Goal: Transaction & Acquisition: Purchase product/service

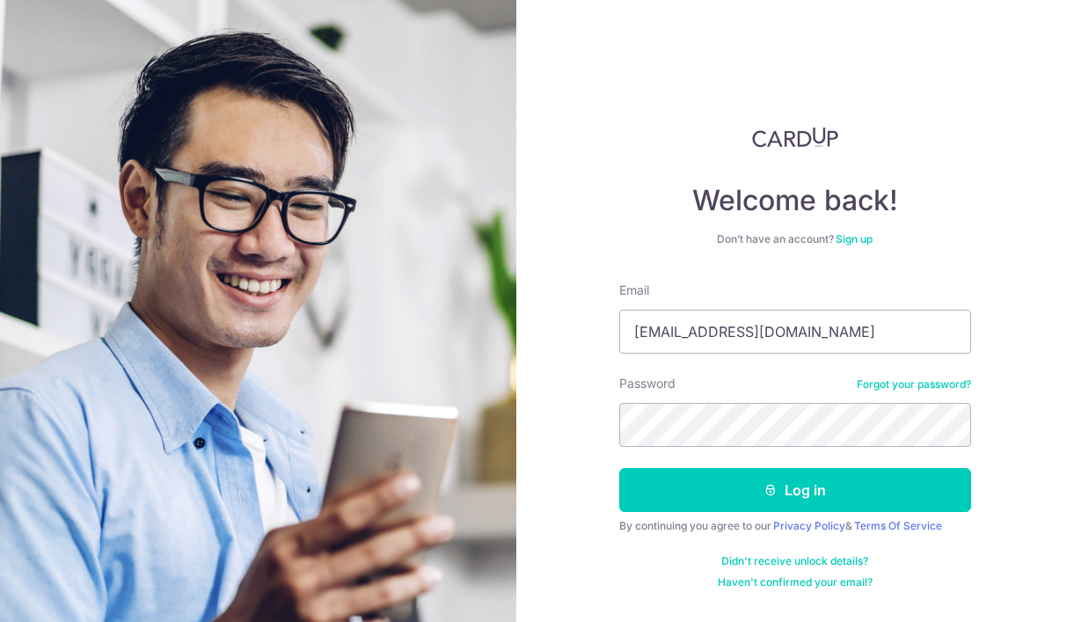
type input "[EMAIL_ADDRESS][DOMAIN_NAME]"
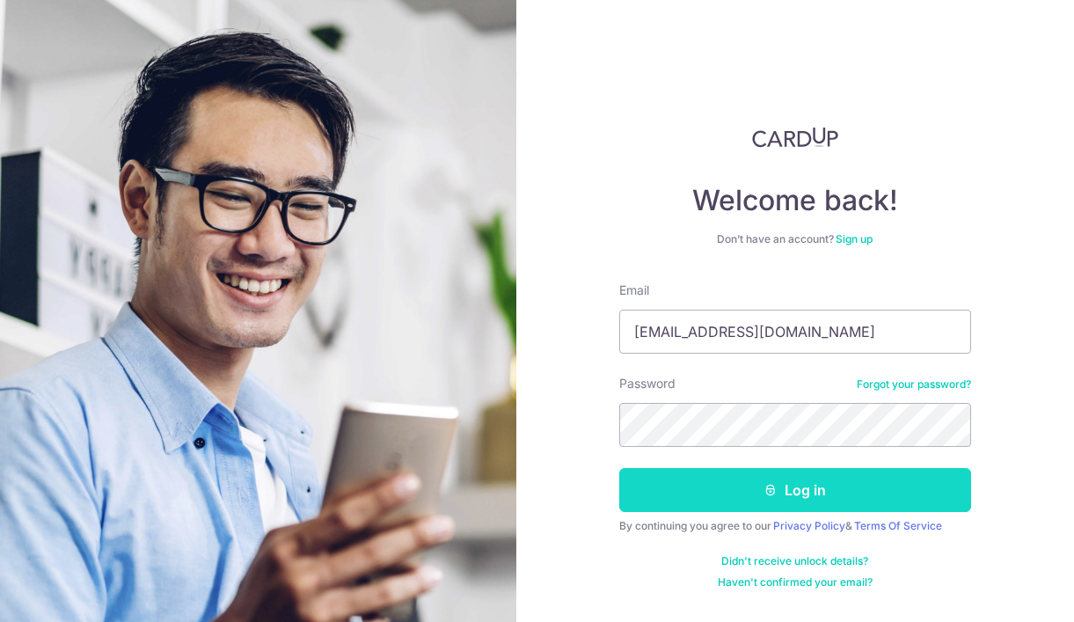
click at [756, 490] on button "Log in" at bounding box center [795, 490] width 352 height 44
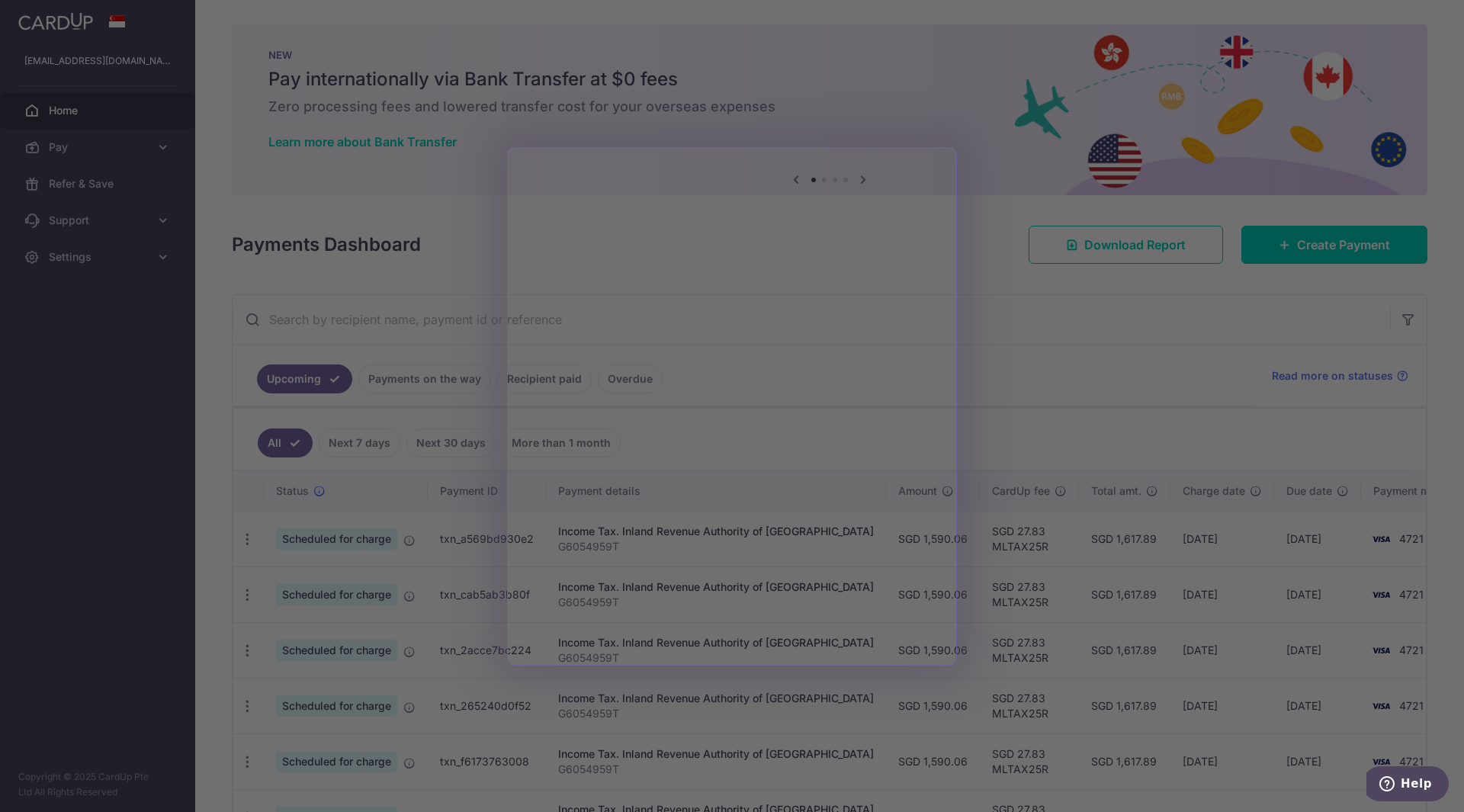
click at [432, 214] on div at bounding box center [739, 410] width 1479 height 821
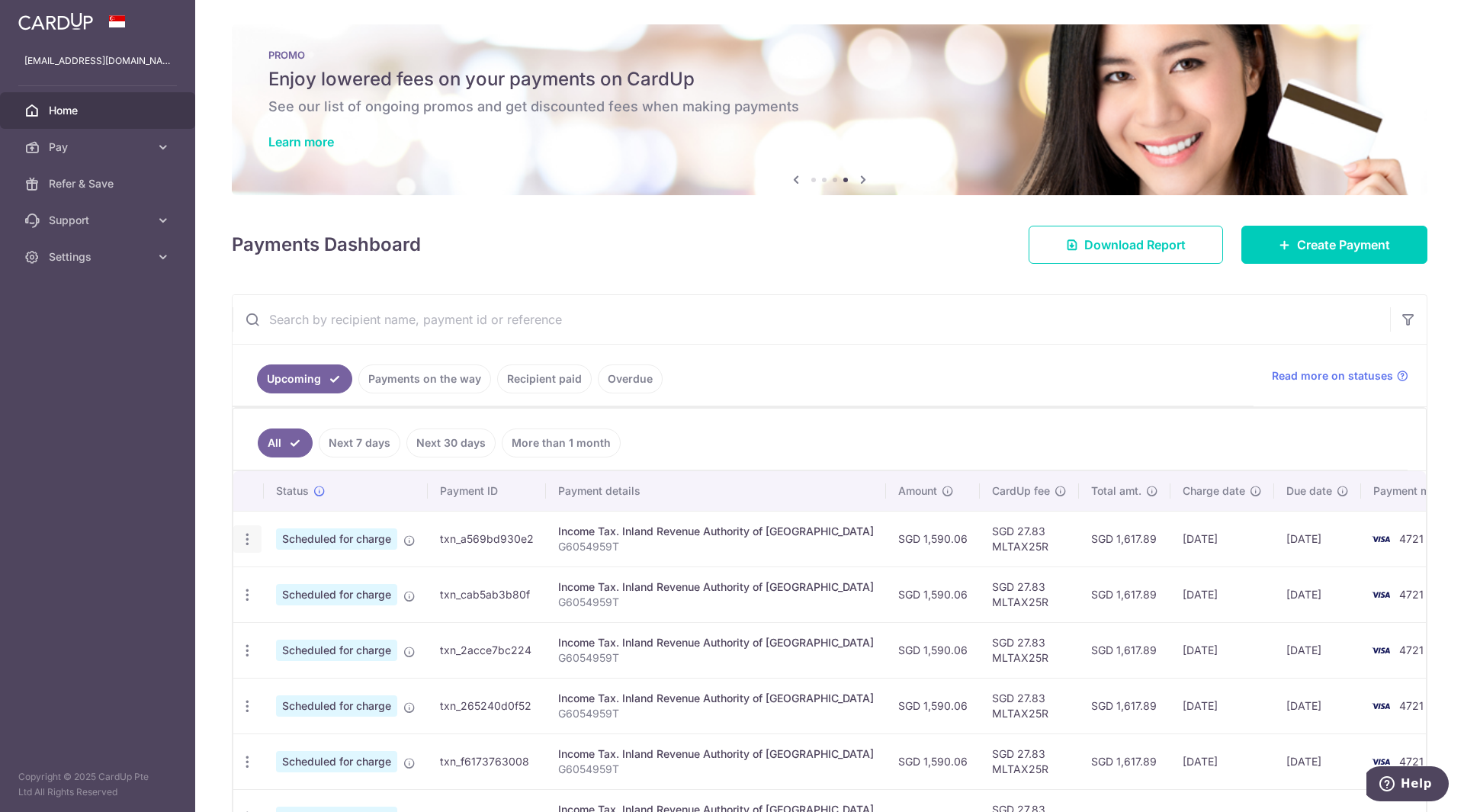
click at [249, 538] on icon "button" at bounding box center [247, 539] width 16 height 16
click at [283, 538] on span "Update payment" at bounding box center [329, 581] width 104 height 18
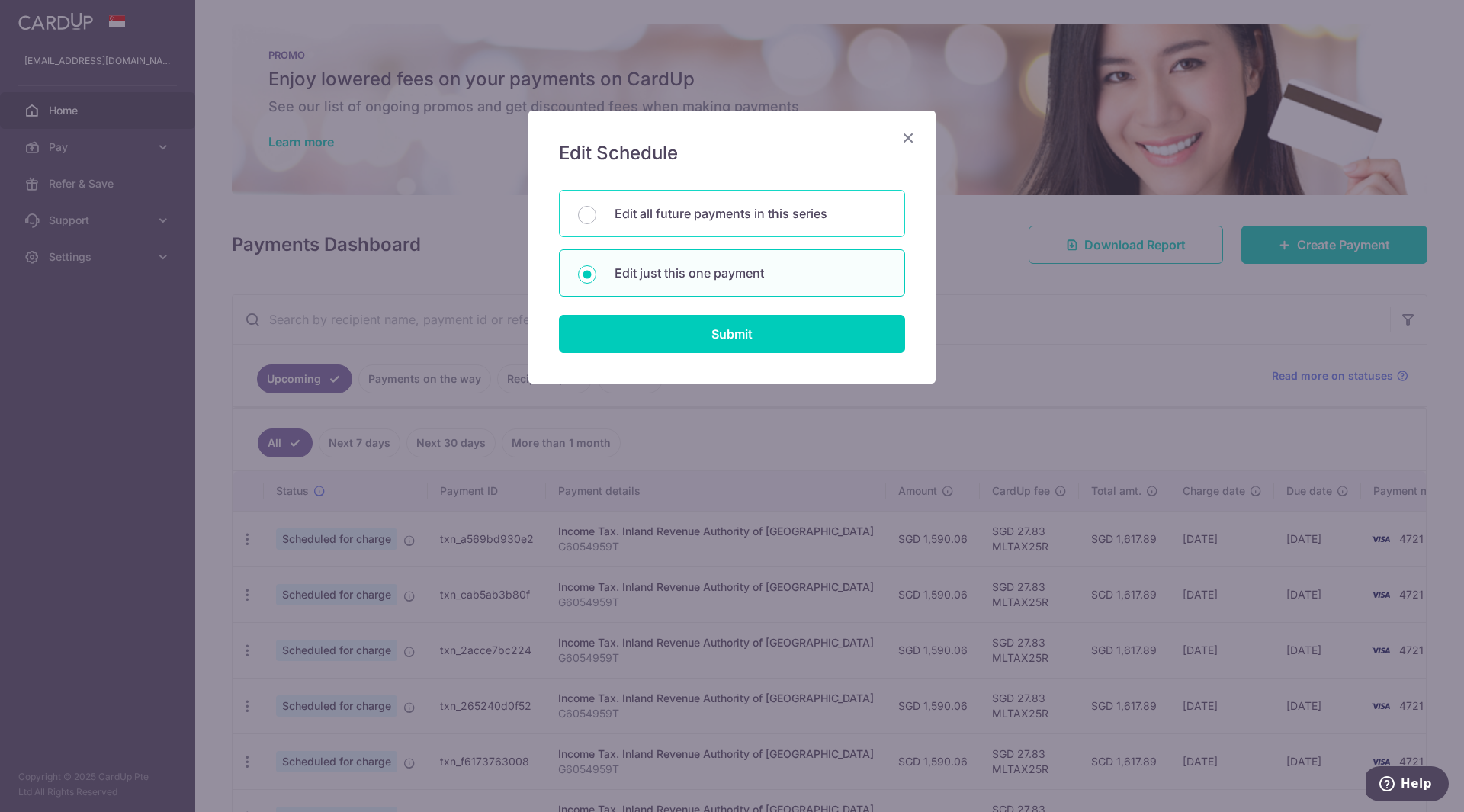
click at [574, 224] on div "Edit all future payments in this series" at bounding box center [732, 213] width 346 height 48
radio input "true"
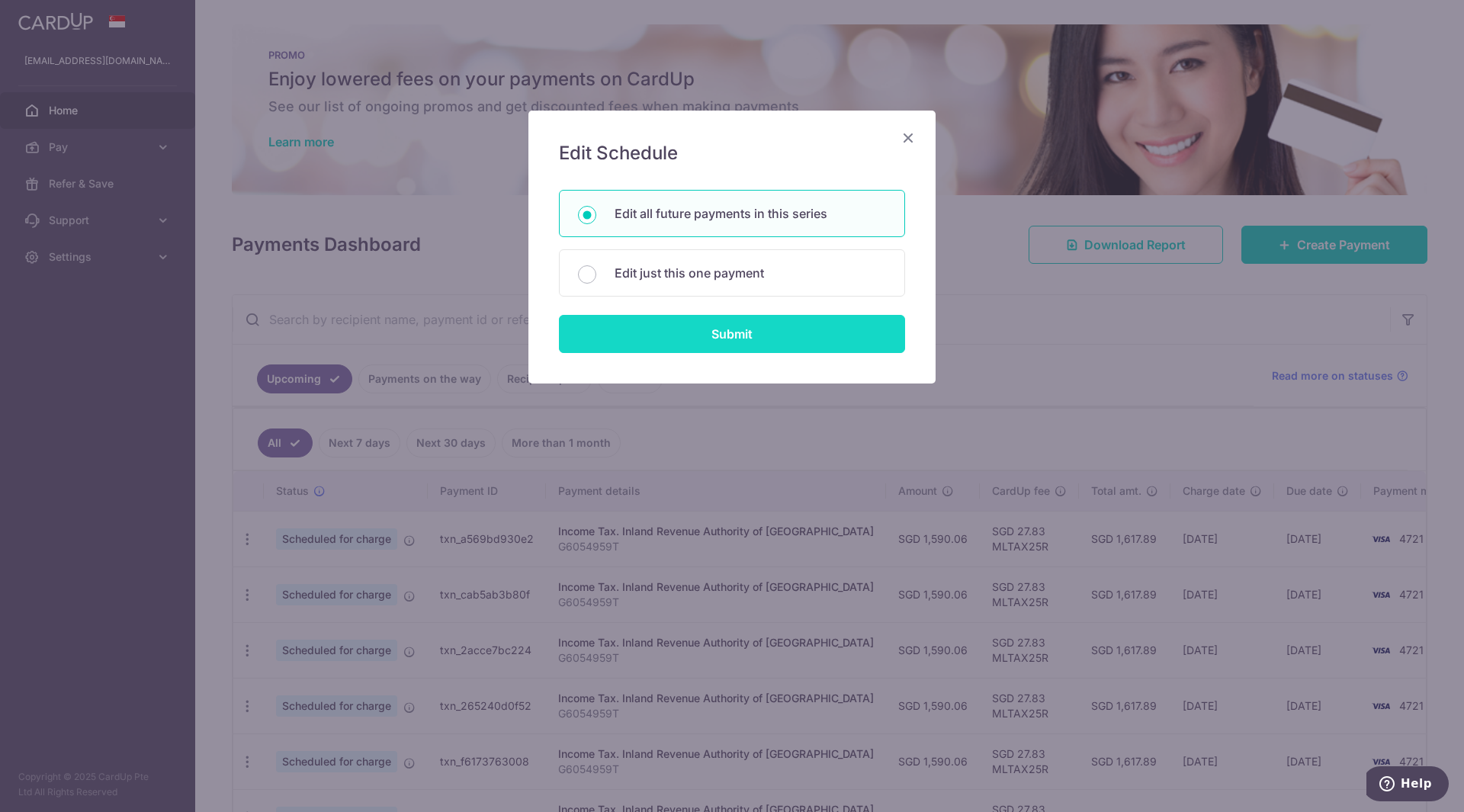
click at [657, 335] on input "Submit" at bounding box center [732, 334] width 346 height 38
radio input "true"
type input "1,590.06"
type input "G6054959T"
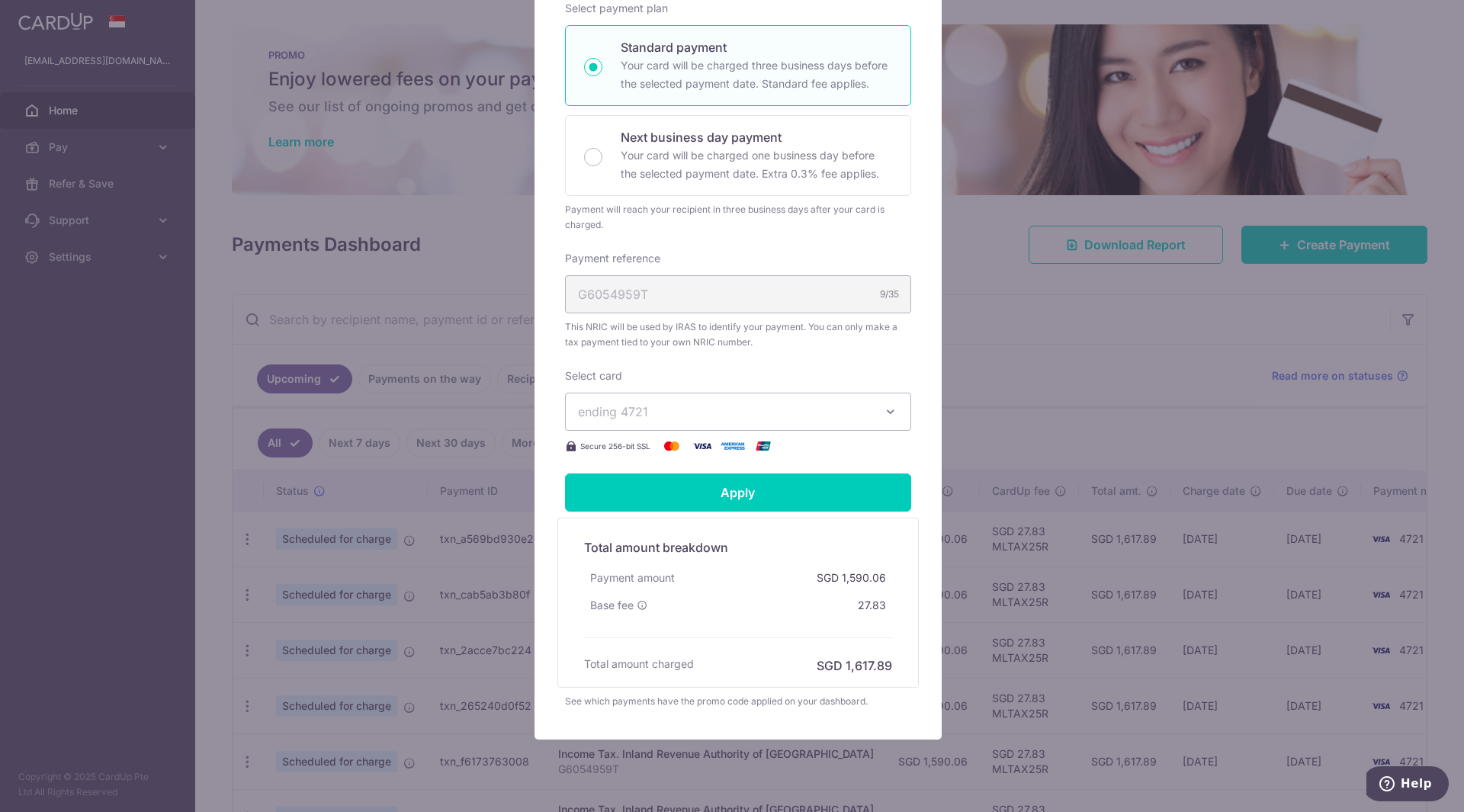
scroll to position [348, 0]
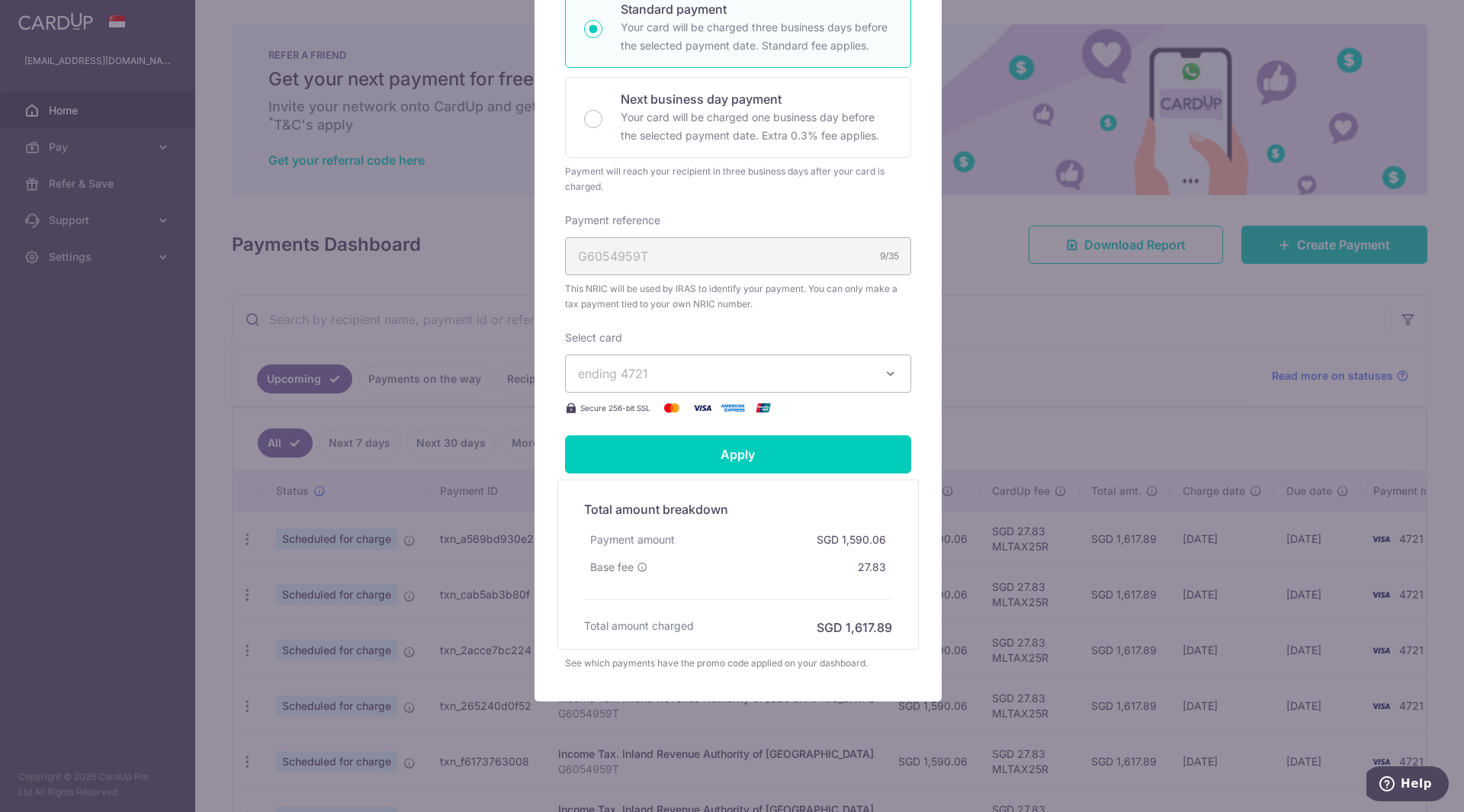
click at [888, 380] on icon "button" at bounding box center [891, 374] width 16 height 16
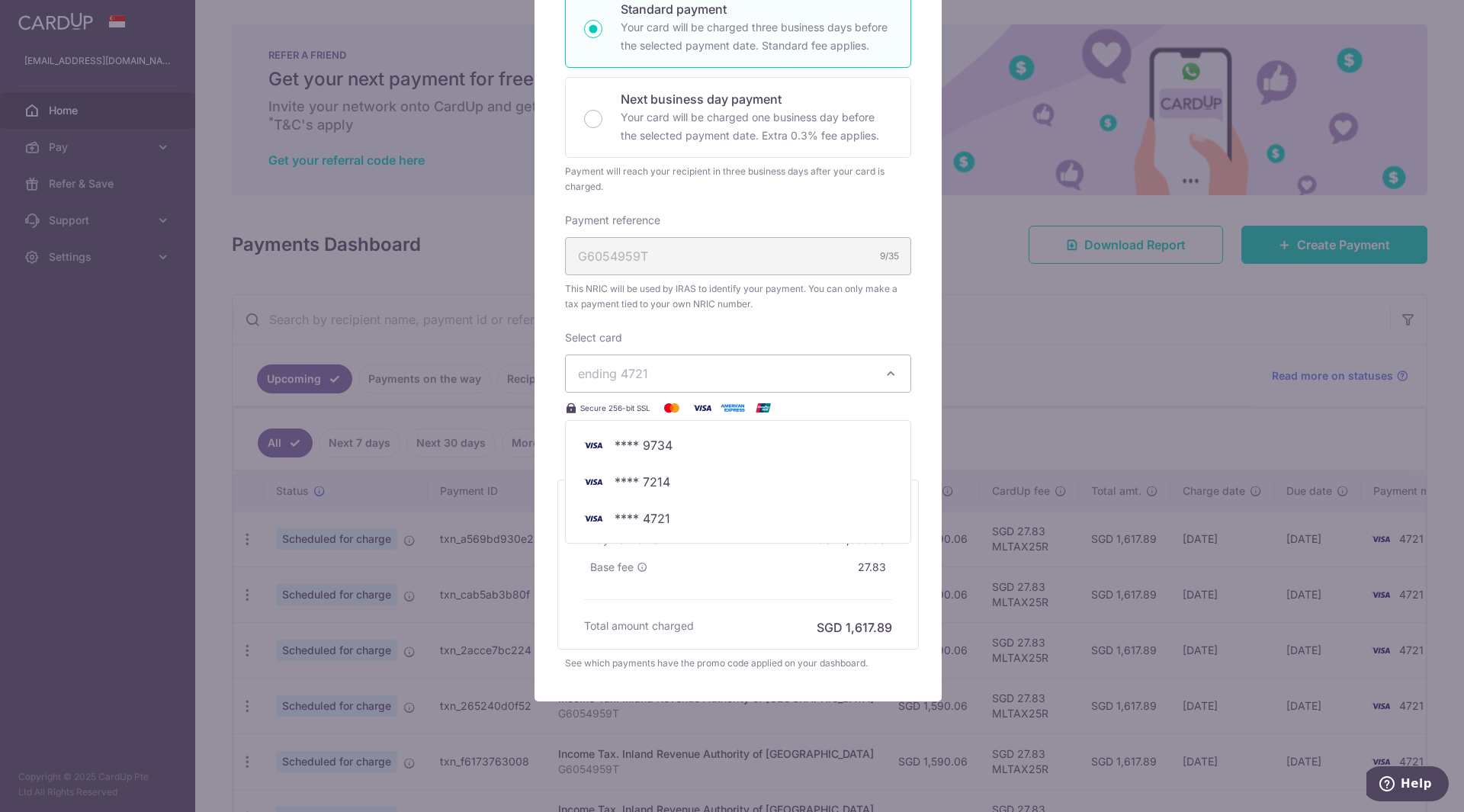
click at [781, 380] on span "ending 4721" at bounding box center [725, 374] width 293 height 18
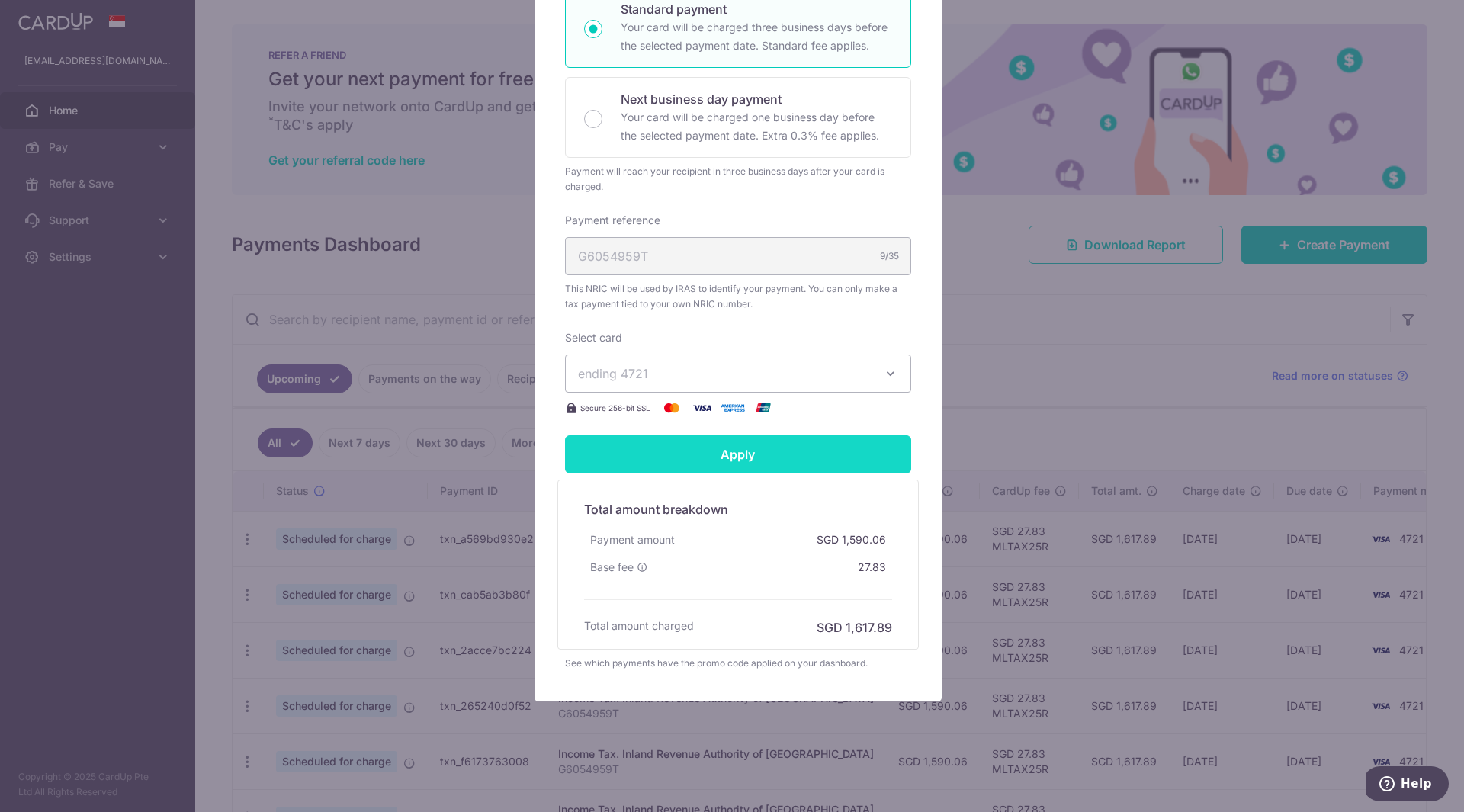
click at [784, 448] on input "Apply" at bounding box center [738, 454] width 346 height 38
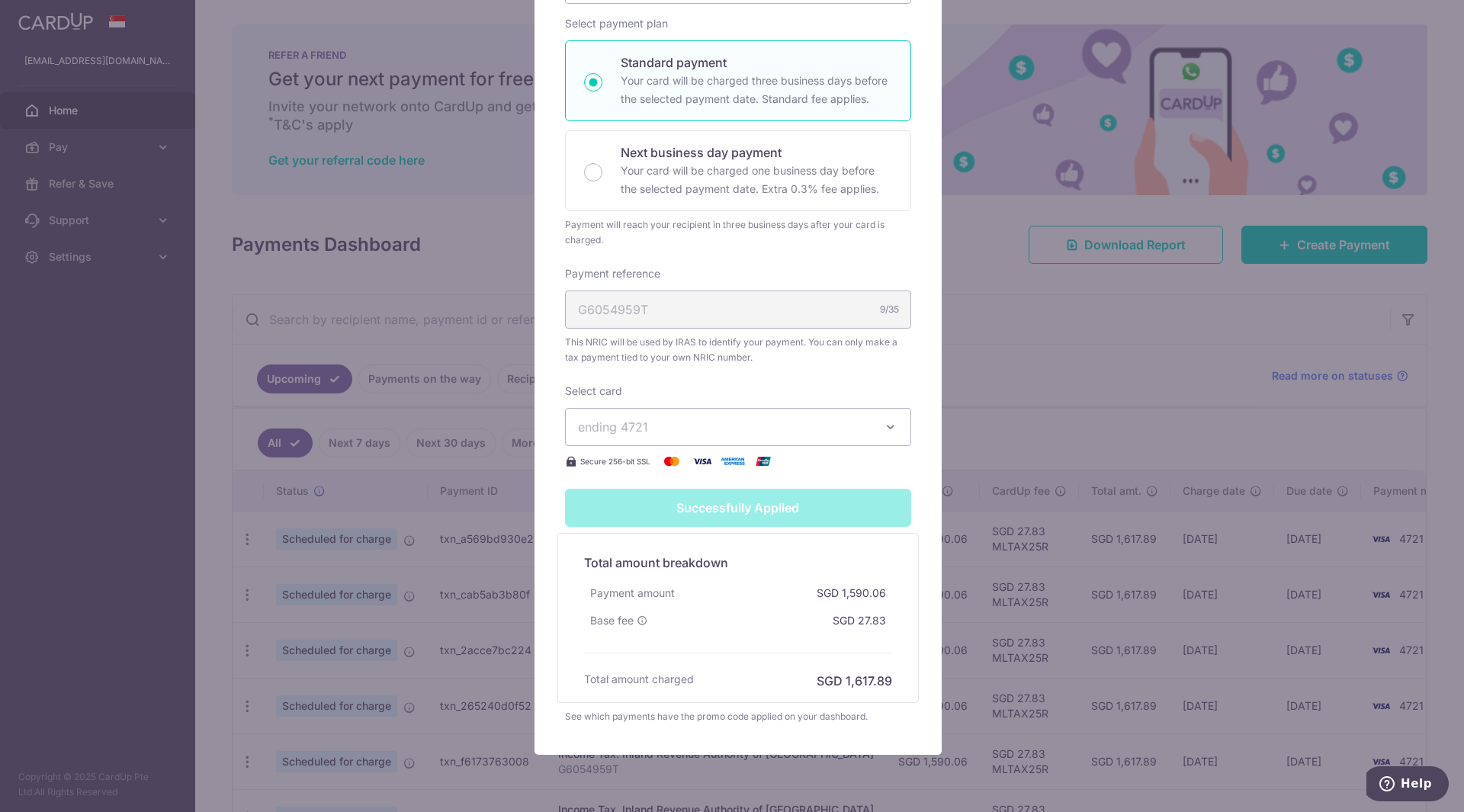
type input "Successfully Applied"
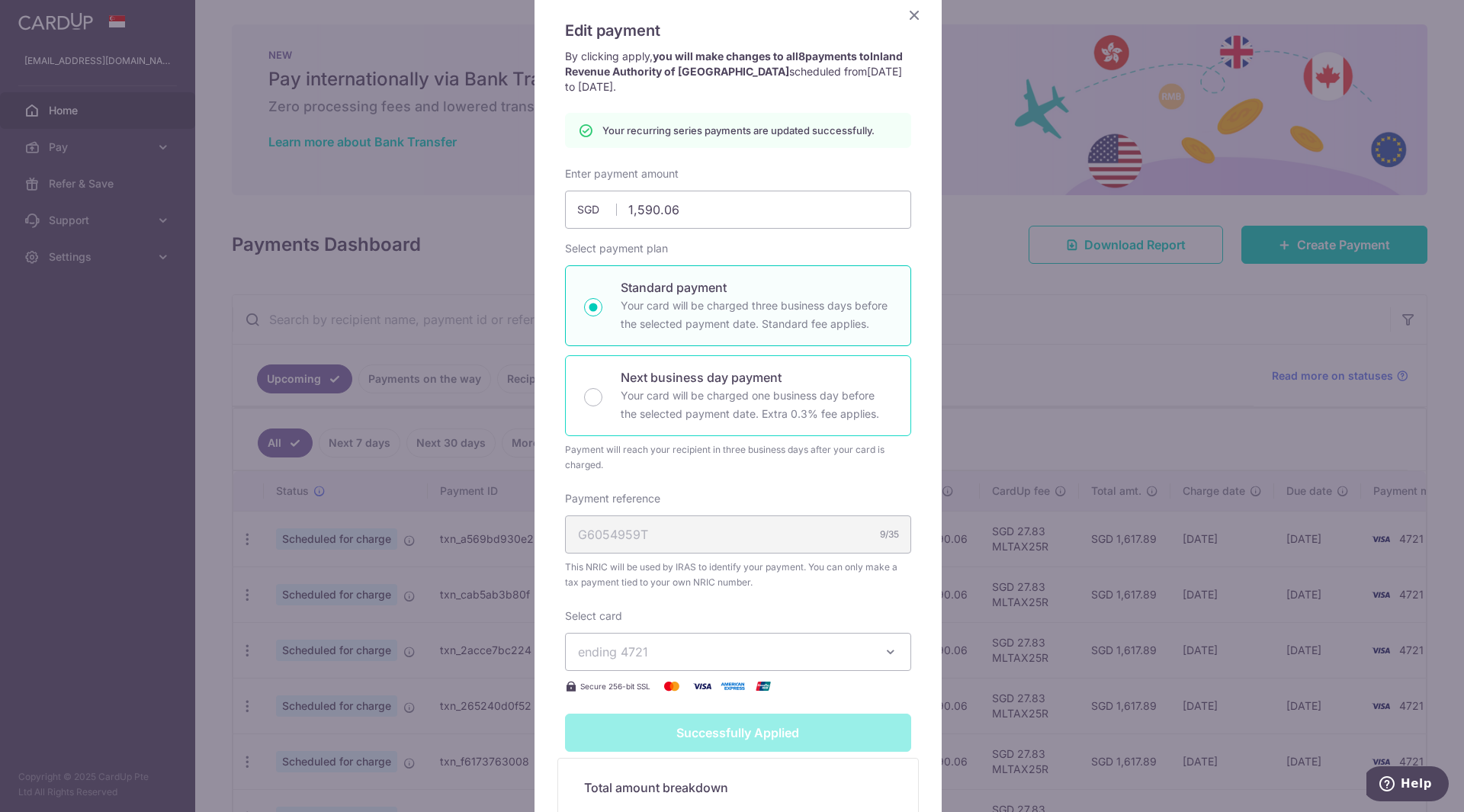
scroll to position [96, 0]
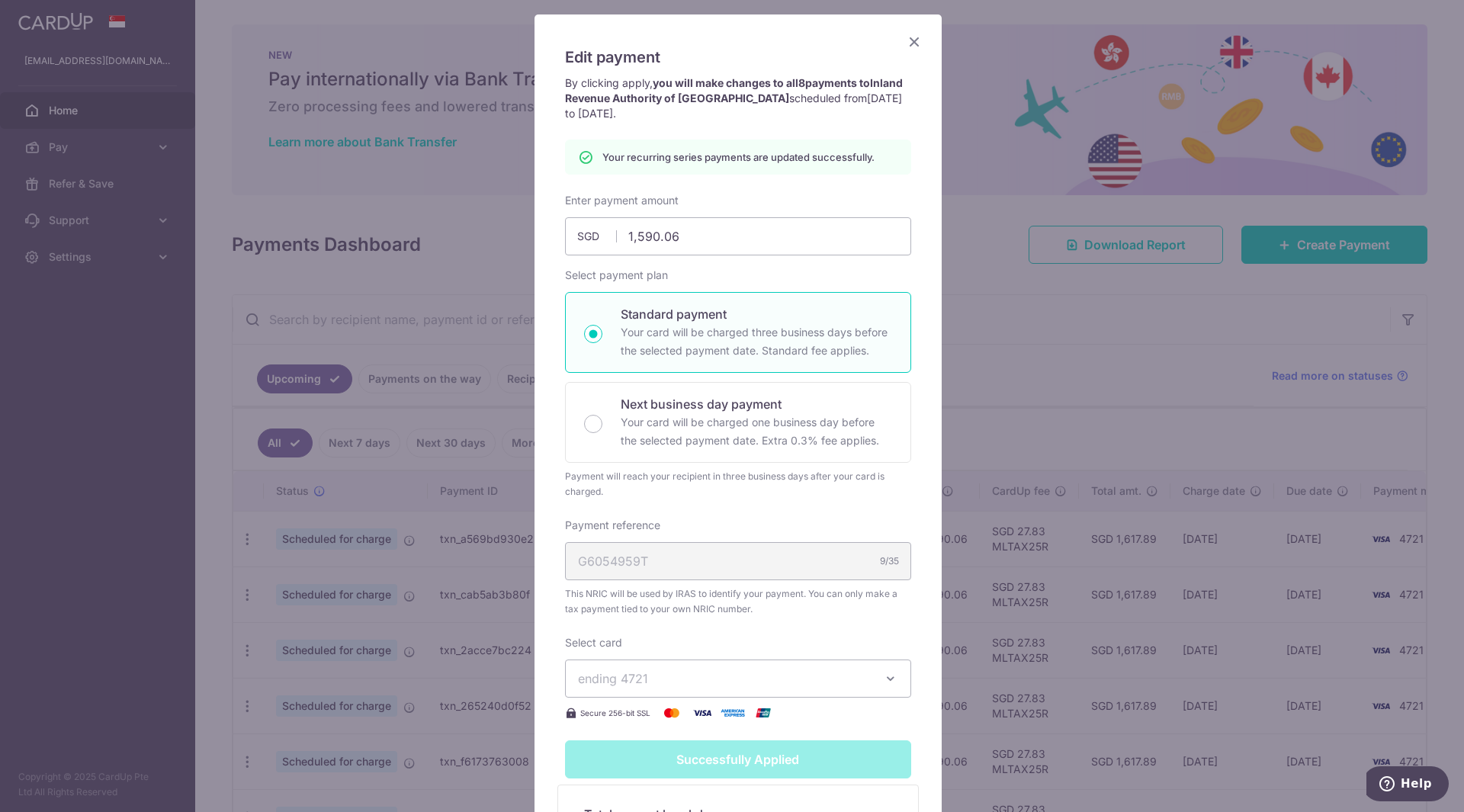
click at [908, 42] on icon "Close" at bounding box center [914, 42] width 18 height 19
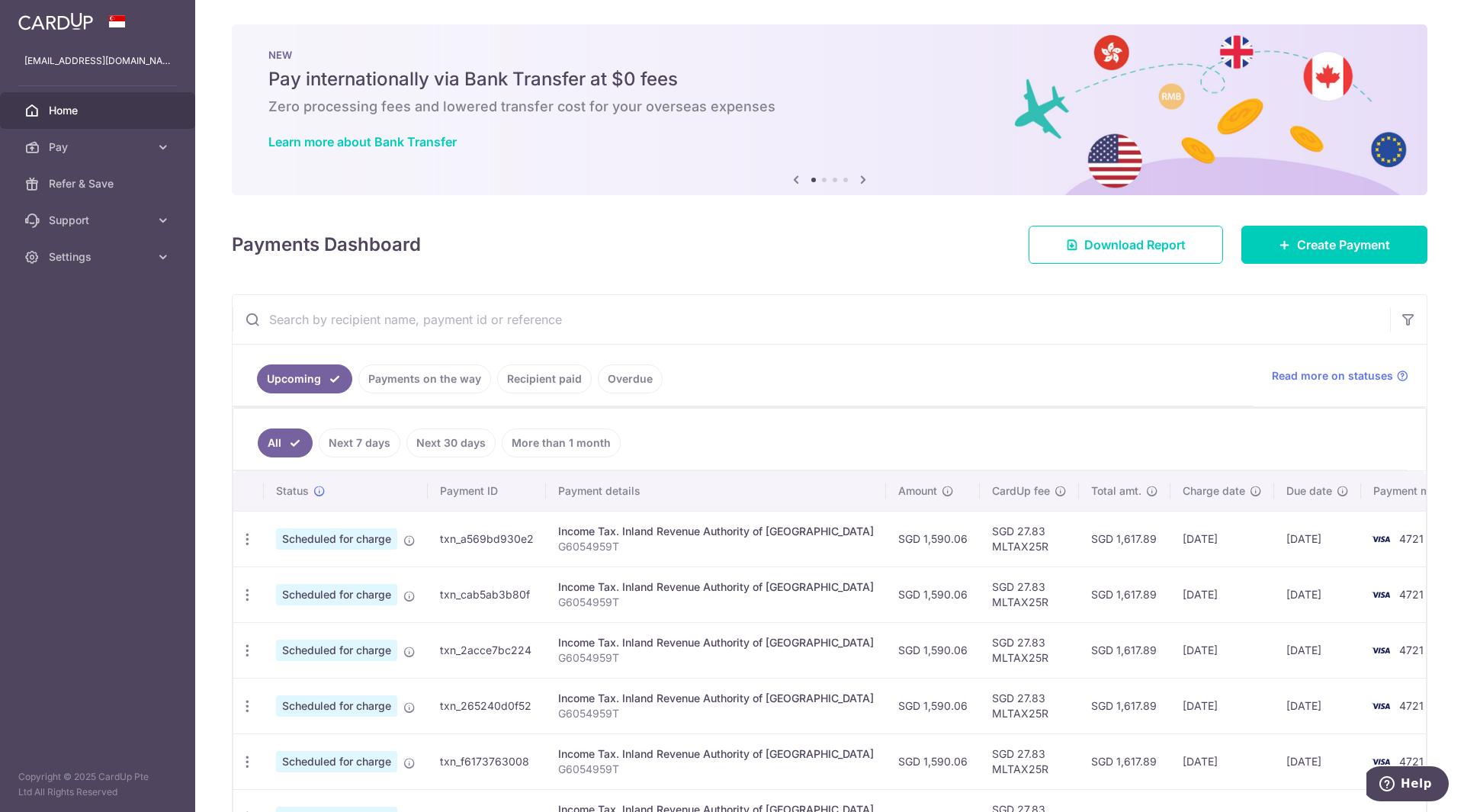
click at [240, 539] on icon "button" at bounding box center [247, 539] width 16 height 16
click at [283, 580] on span "Update payment" at bounding box center [329, 581] width 104 height 18
radio input "true"
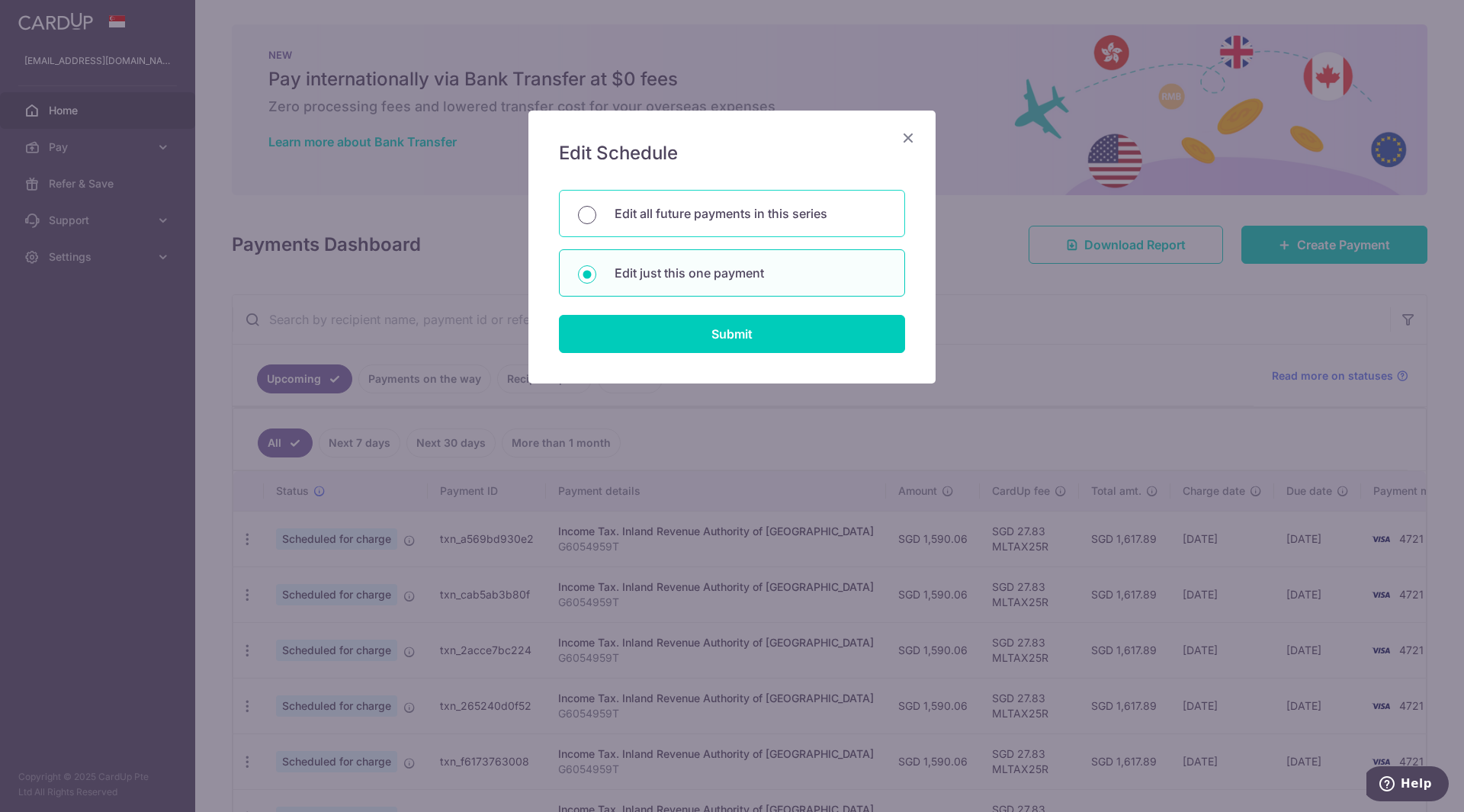
click at [581, 222] on input "Edit all future payments in this series" at bounding box center [587, 215] width 18 height 18
radio input "true"
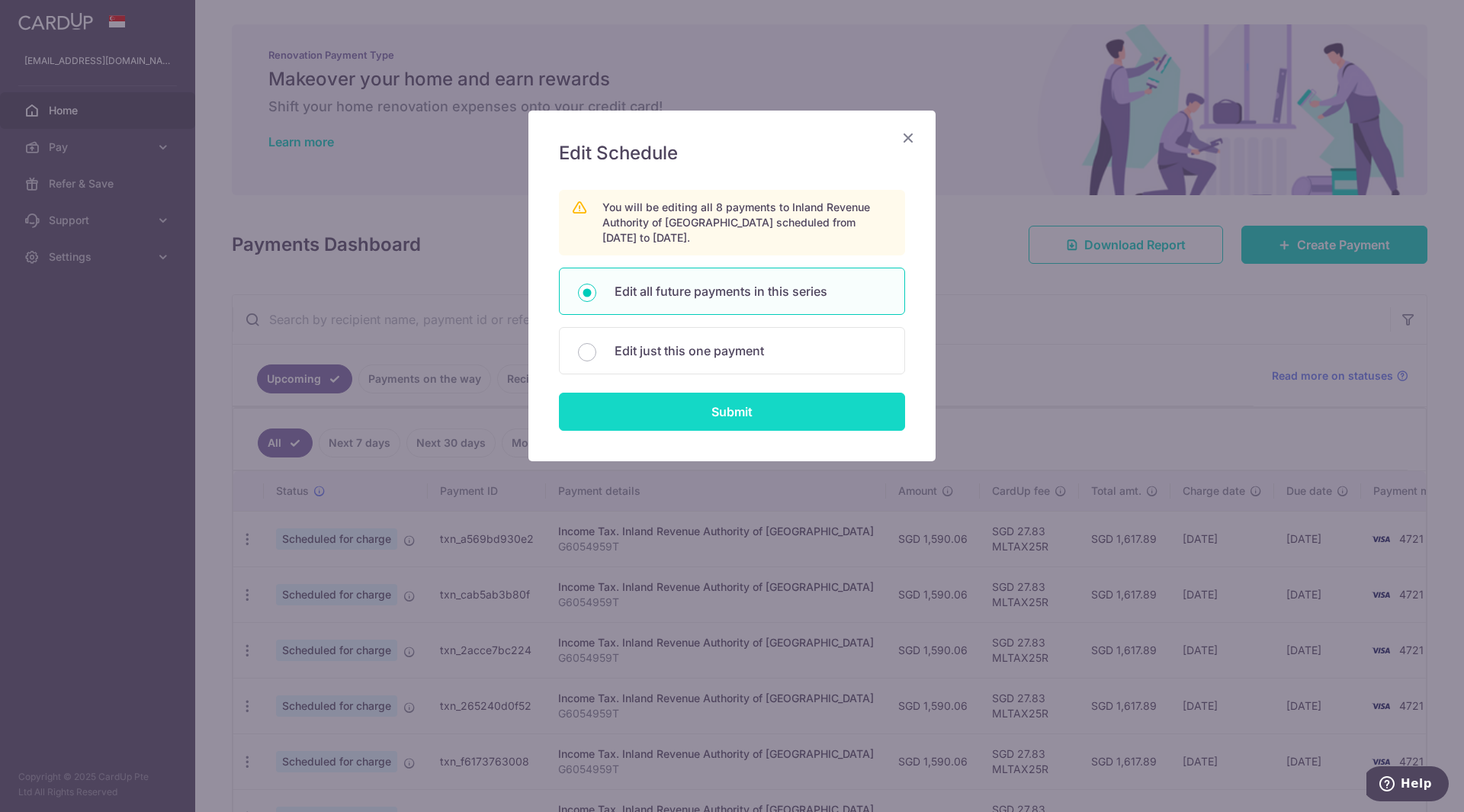
click at [681, 412] on input "Submit" at bounding box center [732, 412] width 346 height 38
radio input "true"
type input "1,590.06"
type input "G6054959T"
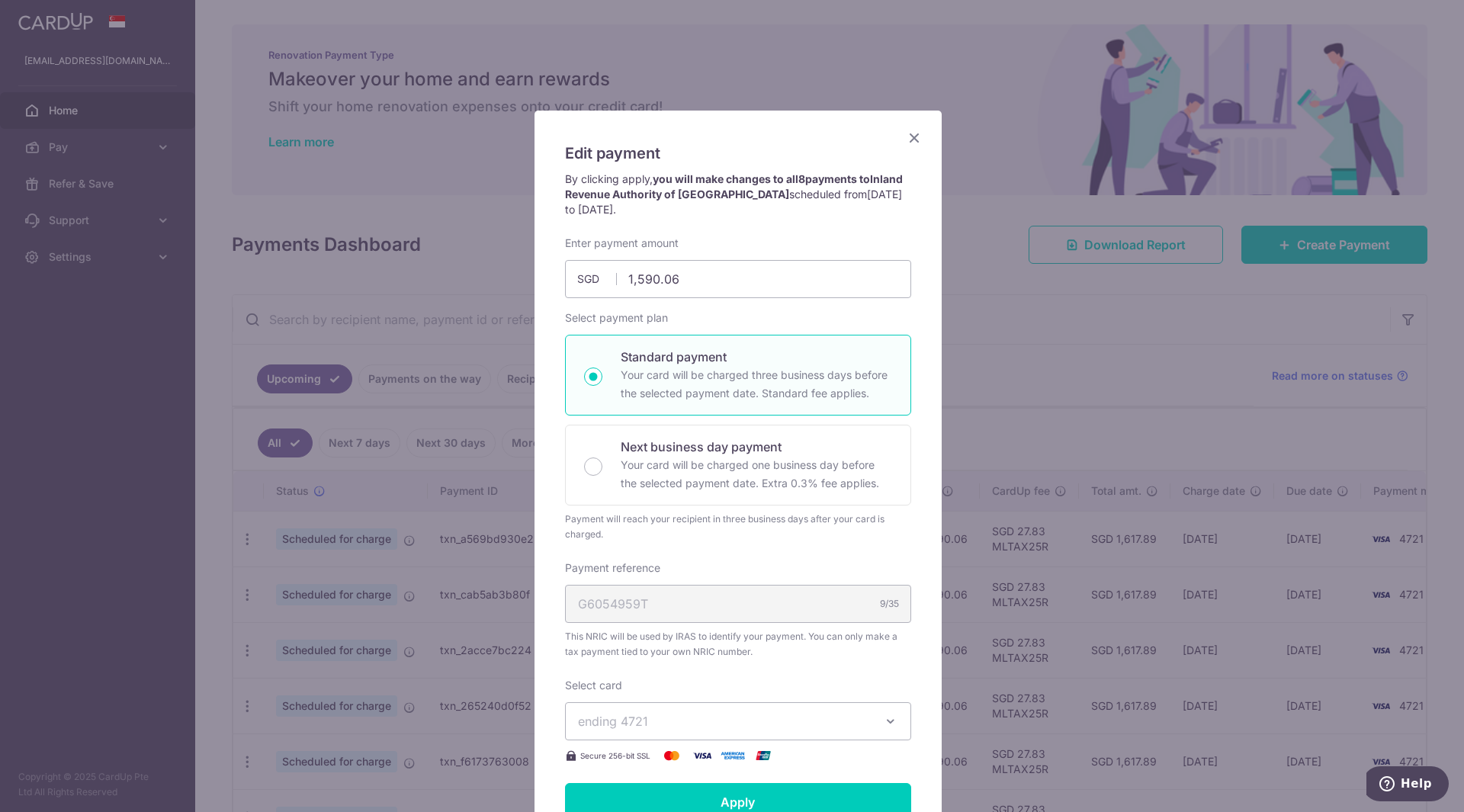
click at [871, 724] on button "ending 4721" at bounding box center [738, 721] width 346 height 38
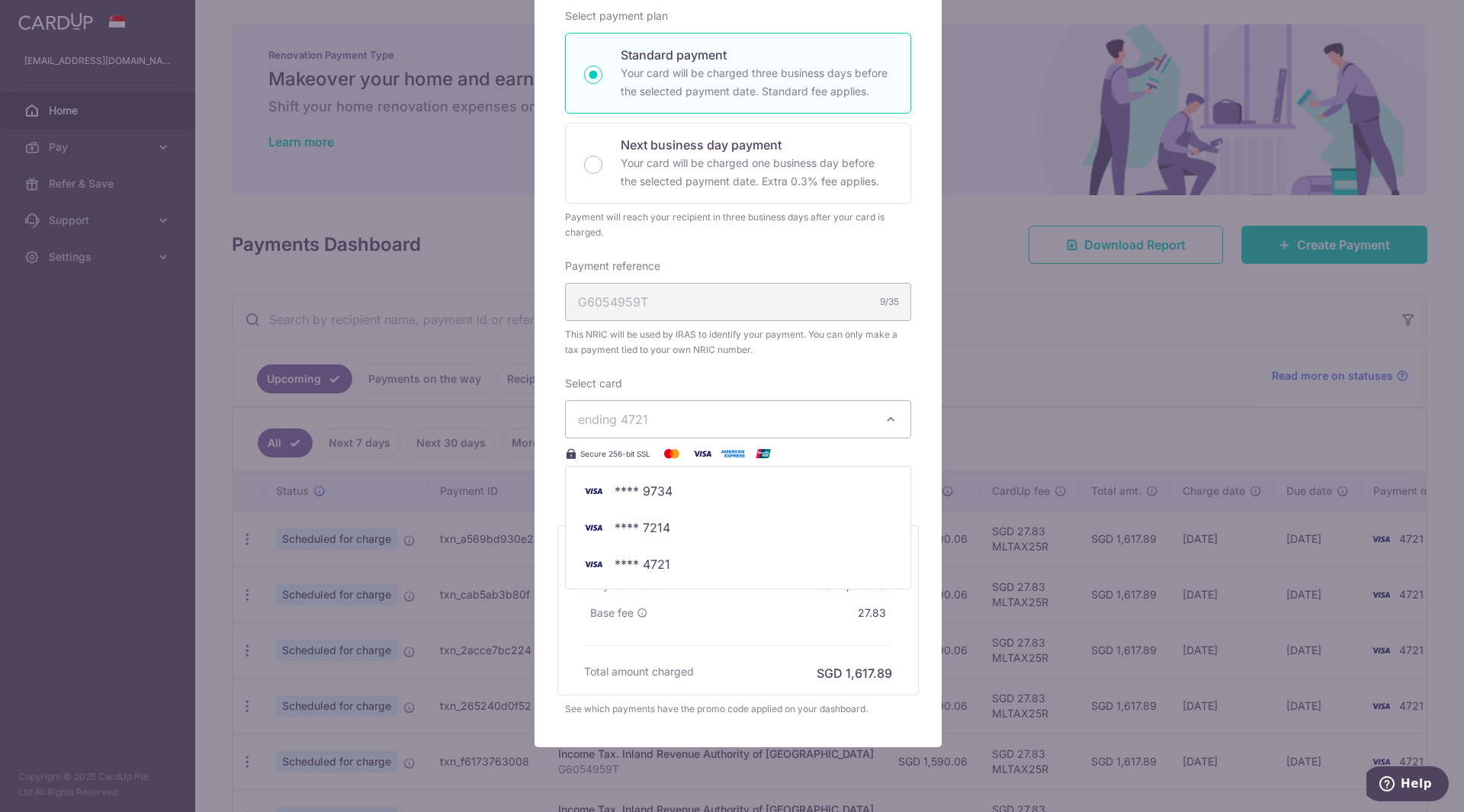
scroll to position [305, 0]
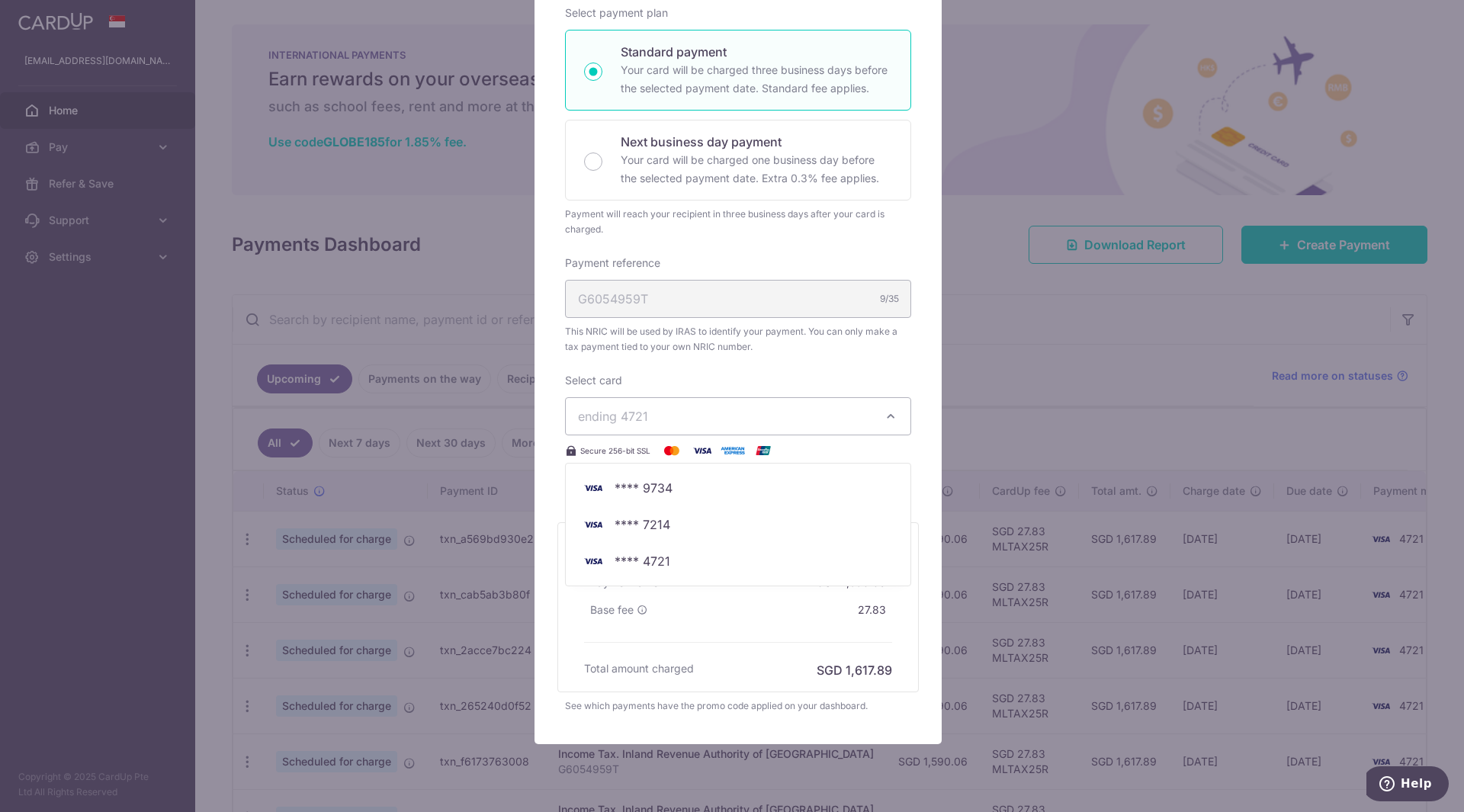
click at [144, 151] on div "Edit payment By clicking apply, you will make changes to all 8 payments to Inla…" at bounding box center [732, 406] width 1464 height 812
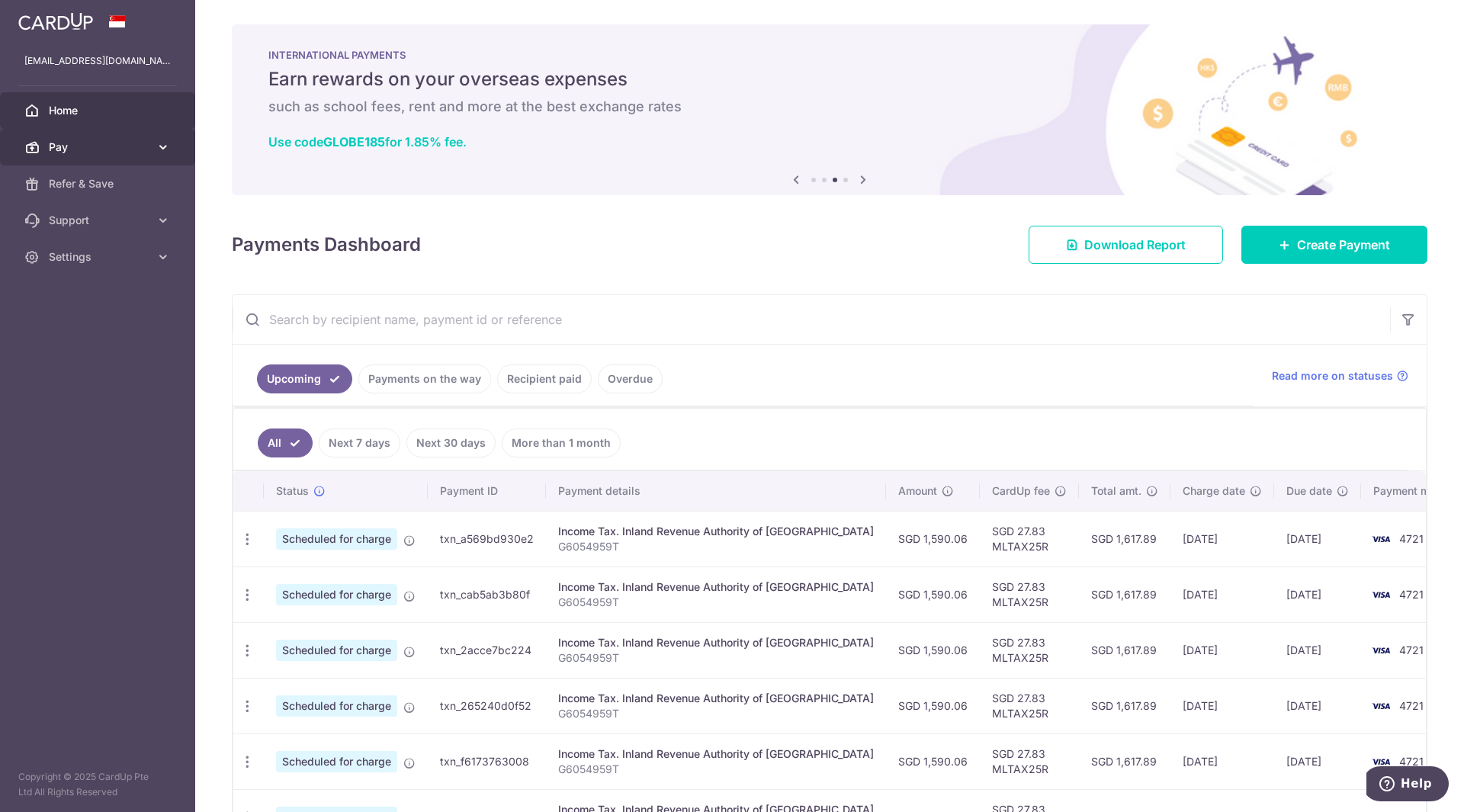
click at [162, 147] on icon at bounding box center [163, 147] width 16 height 16
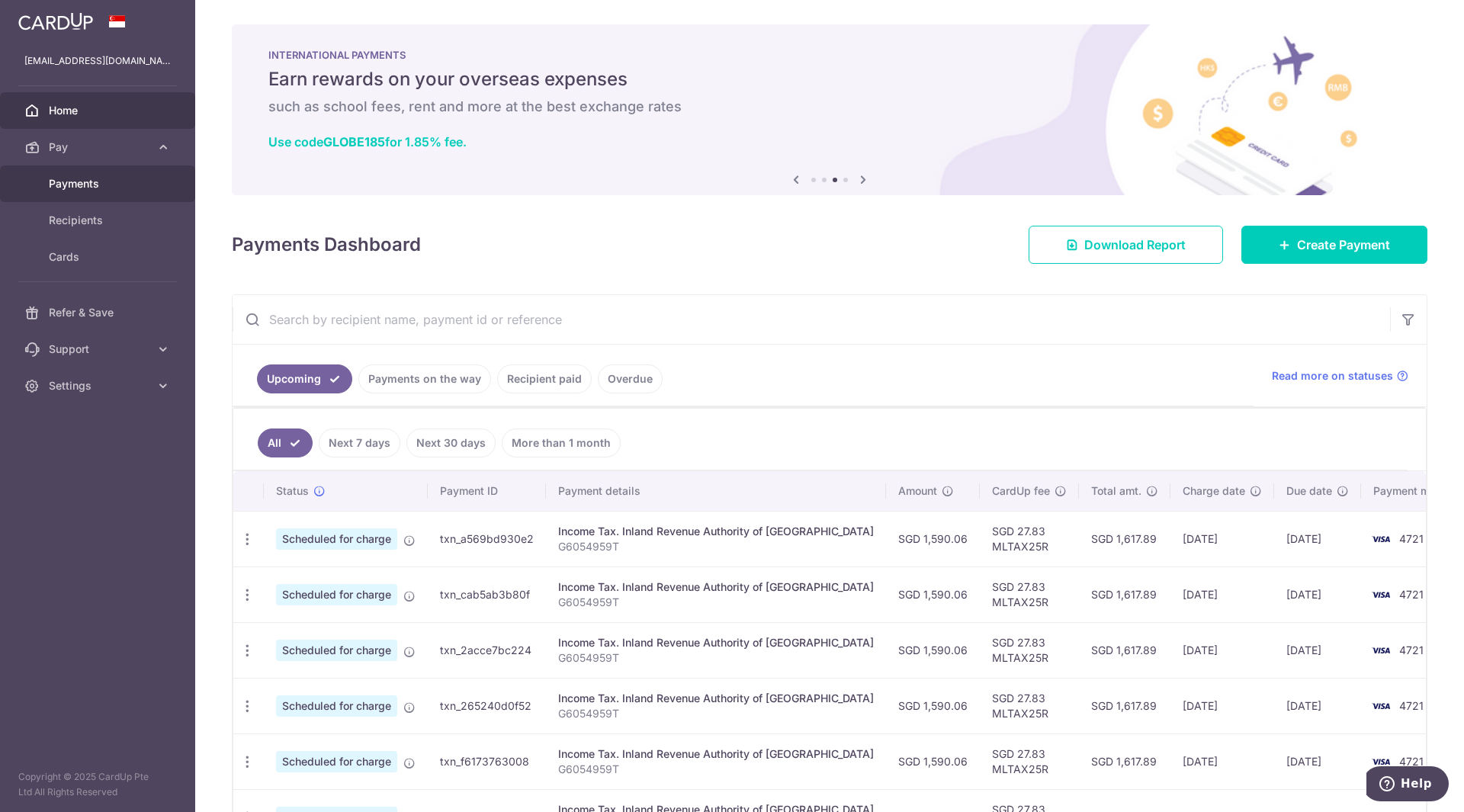
click at [130, 180] on span "Payments" at bounding box center [99, 184] width 101 height 16
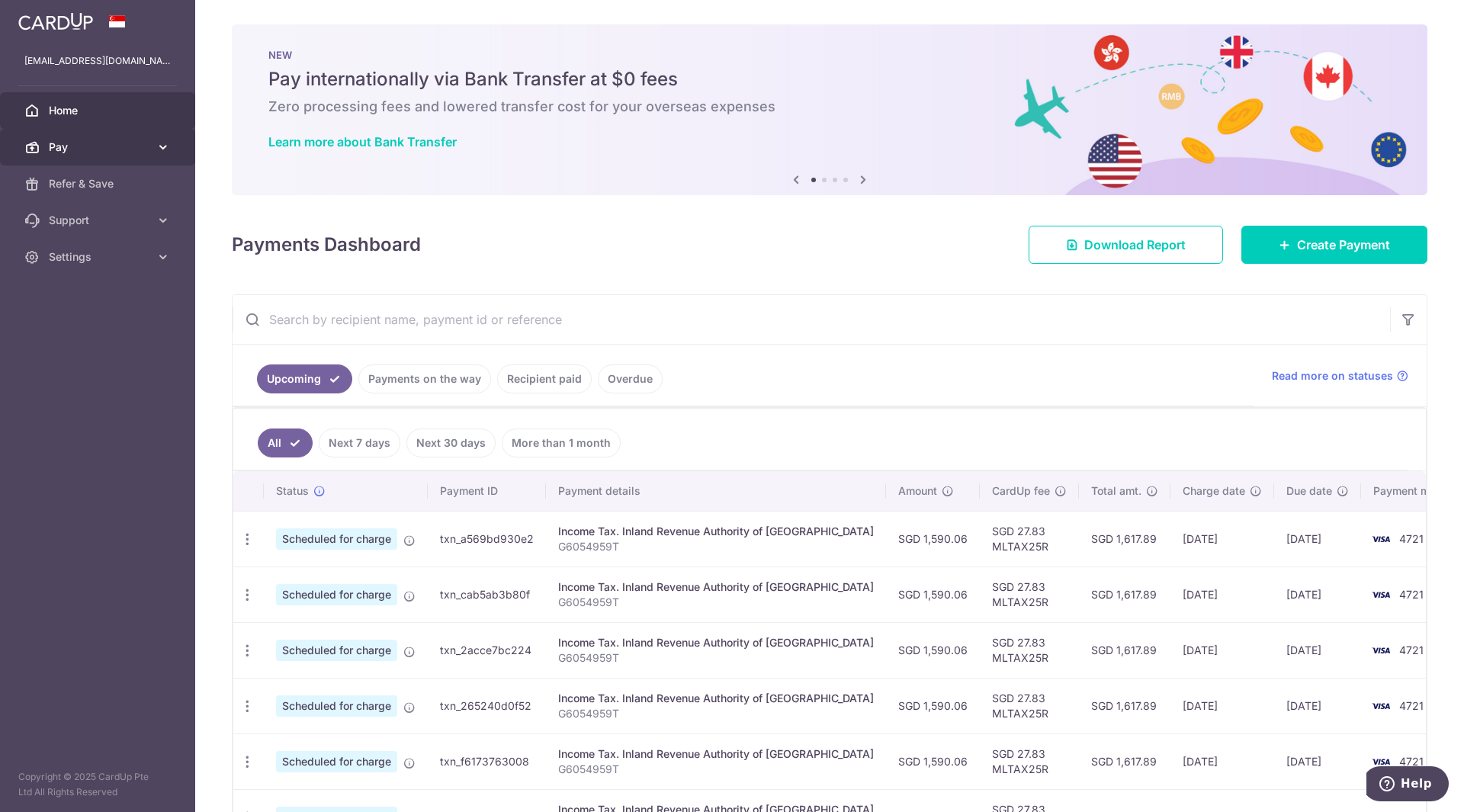
click at [129, 145] on span "Pay" at bounding box center [99, 147] width 101 height 16
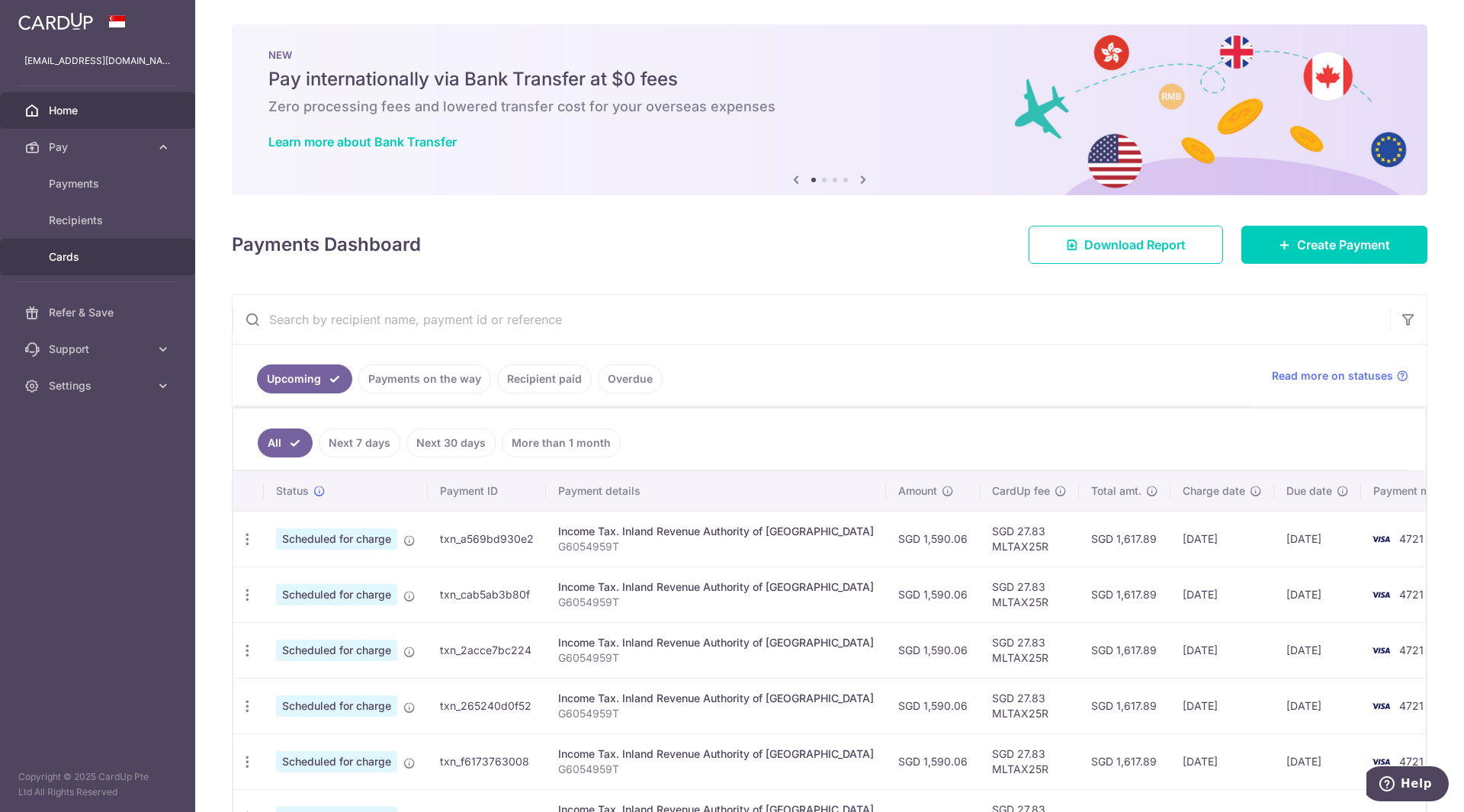
click at [67, 248] on link "Cards" at bounding box center [97, 257] width 195 height 36
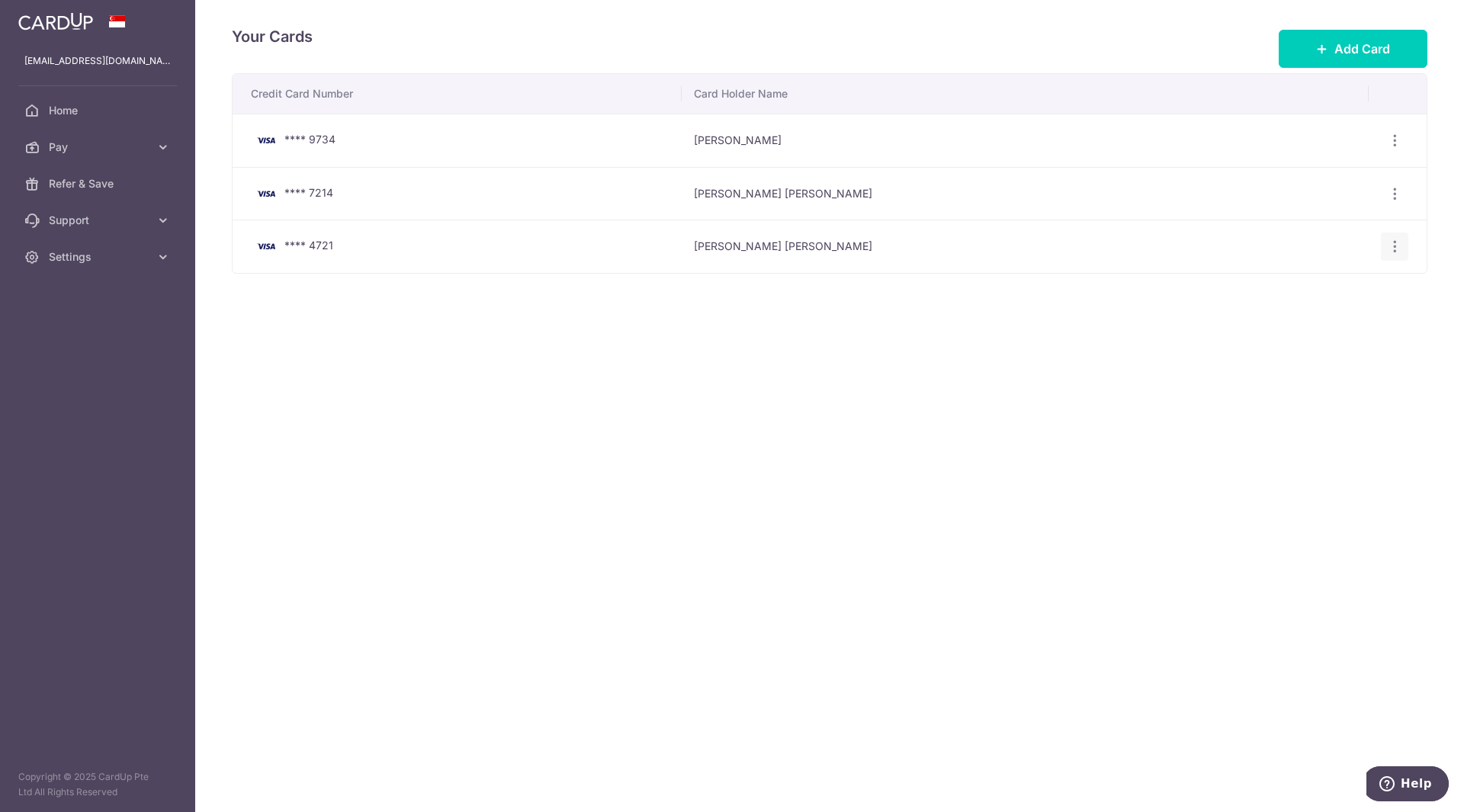
click at [1401, 149] on icon "button" at bounding box center [1395, 140] width 16 height 16
click at [1334, 317] on span "Delete" at bounding box center [1344, 325] width 104 height 18
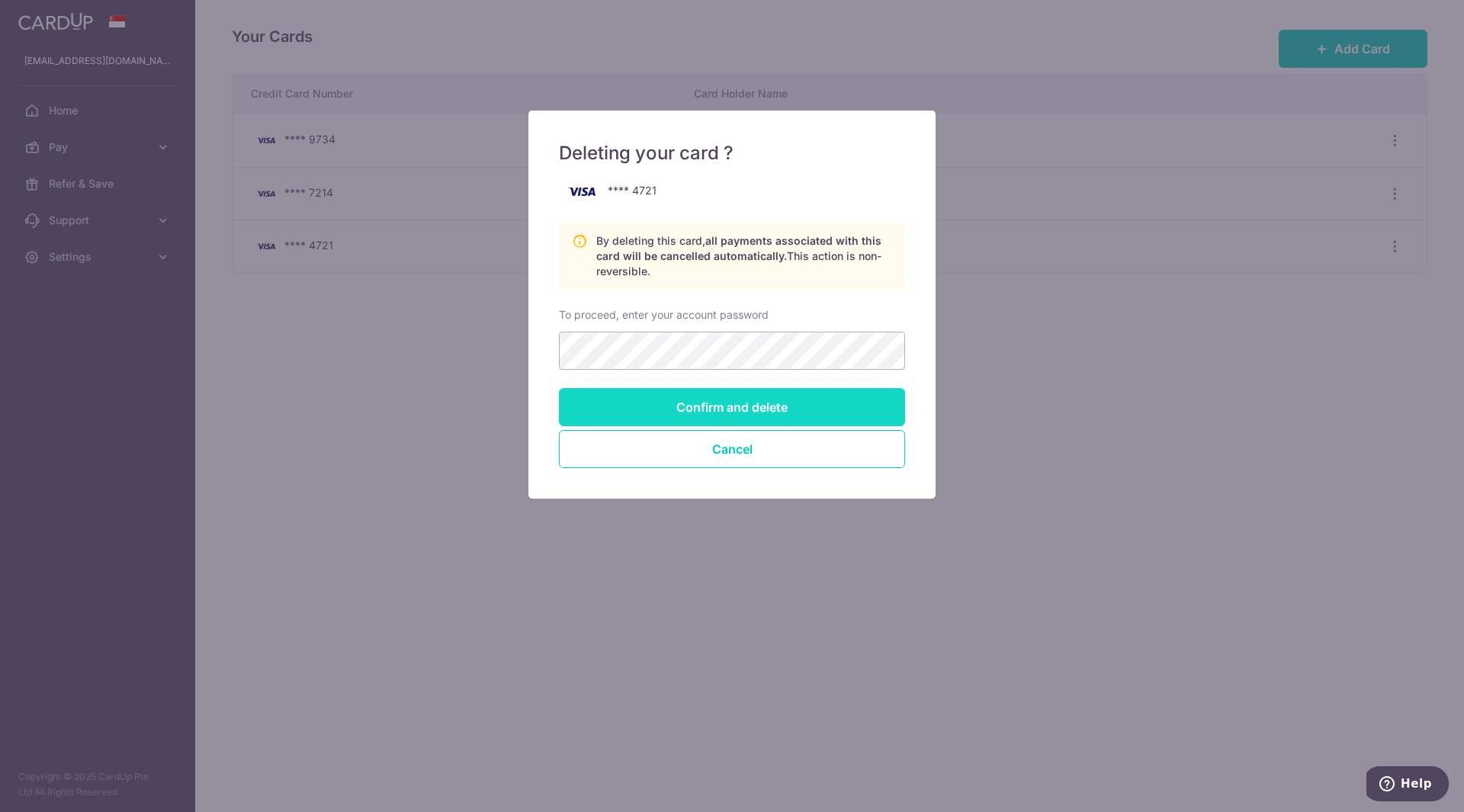
click at [752, 400] on input "Confirm and delete" at bounding box center [732, 407] width 346 height 38
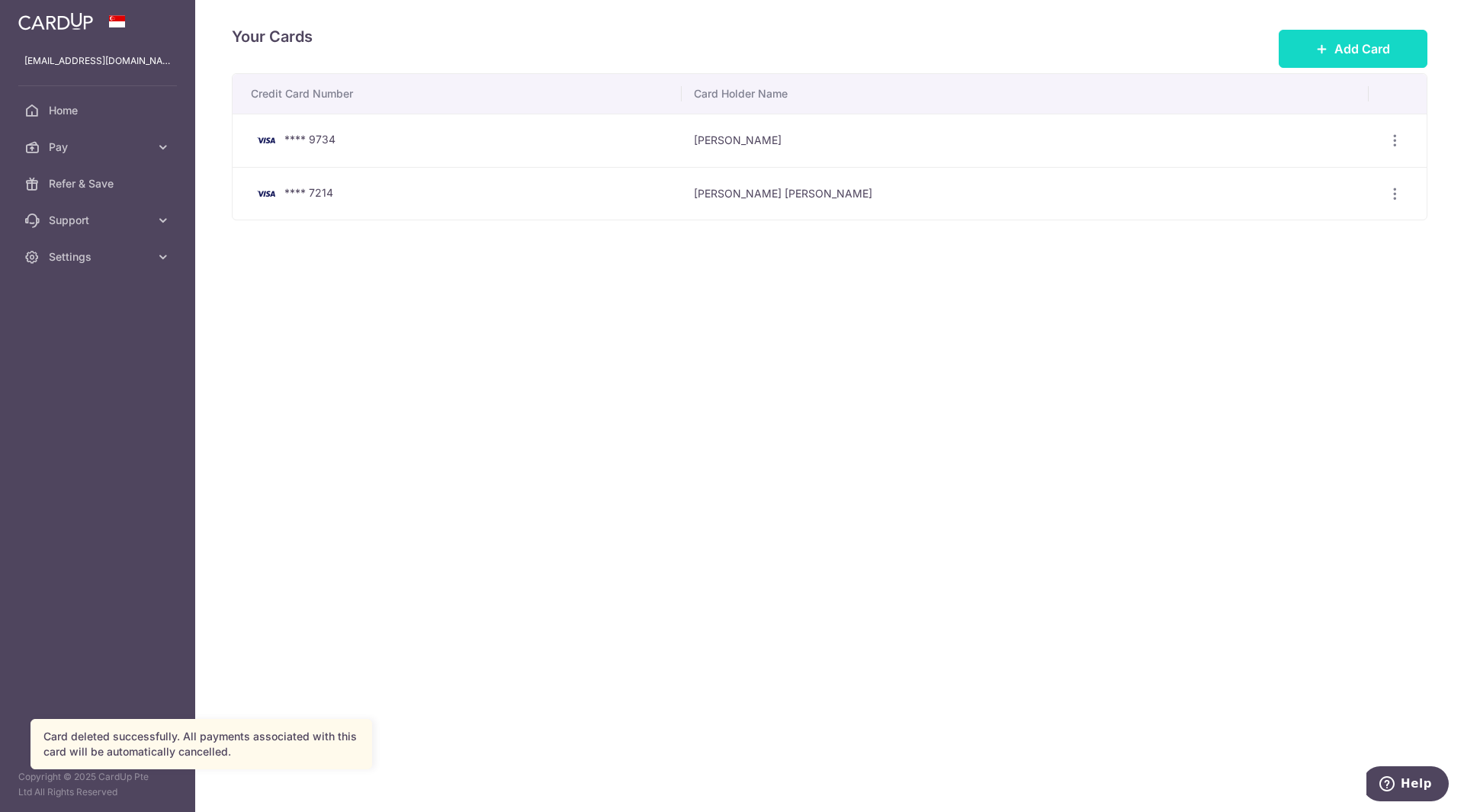
click at [1353, 61] on button "Add Card" at bounding box center [1353, 49] width 149 height 38
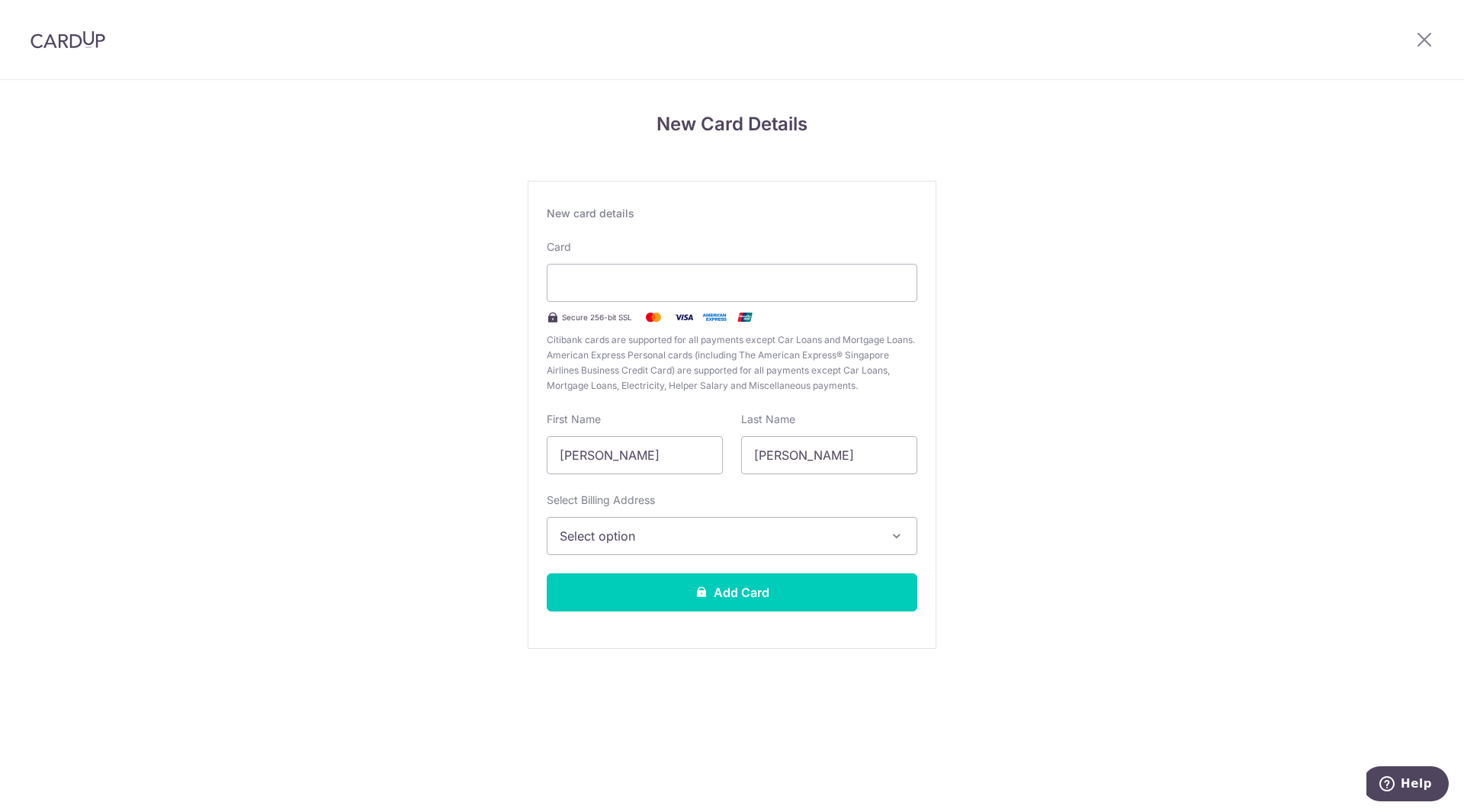
click at [812, 542] on span "Select option" at bounding box center [719, 536] width 317 height 18
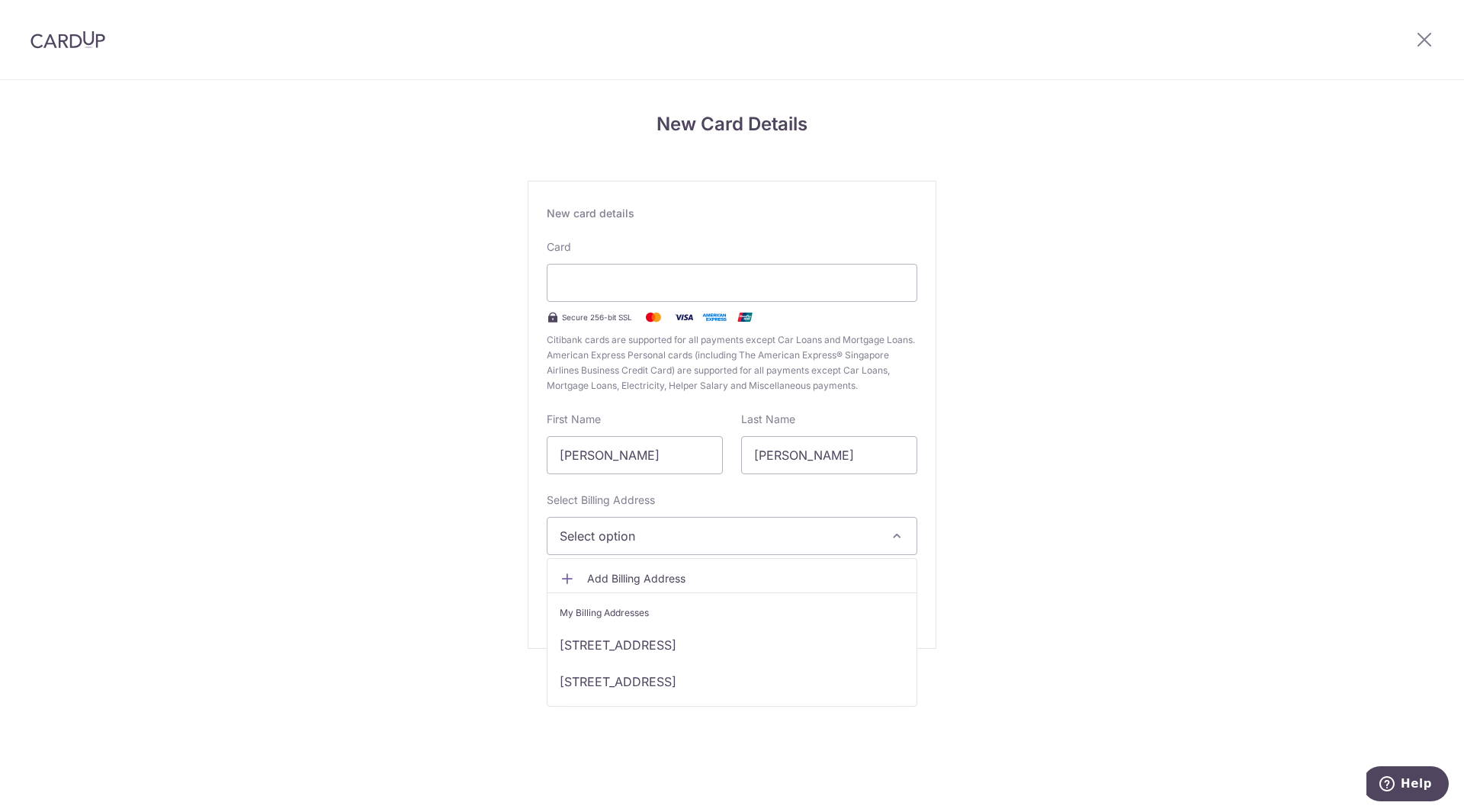
click at [569, 574] on icon at bounding box center [568, 579] width 16 height 16
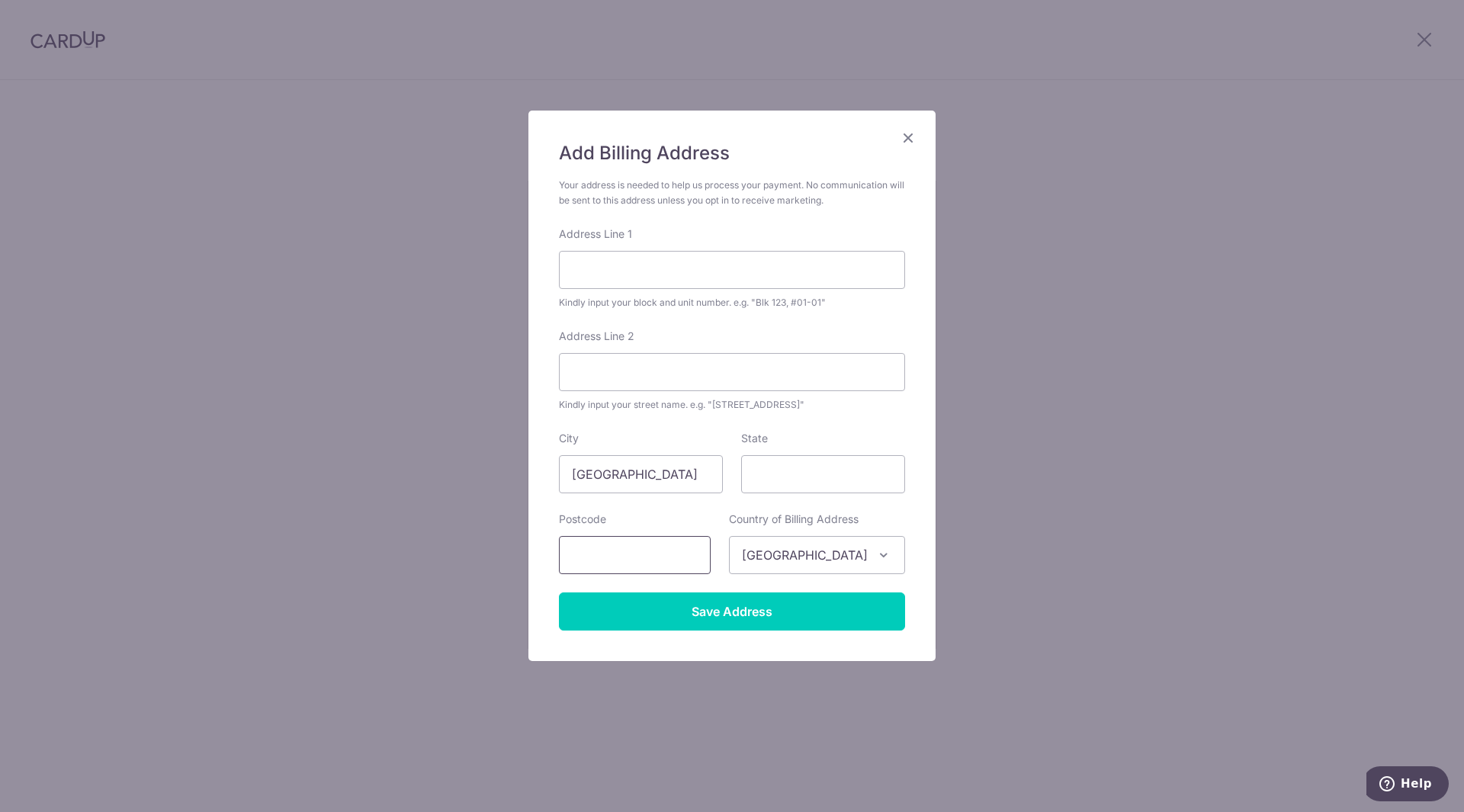
click at [612, 555] on input "text" at bounding box center [634, 555] width 152 height 38
type input "528616"
click at [634, 277] on input "Address Line 1" at bounding box center [732, 270] width 346 height 38
type input "53 Tampines Central 7"
click at [612, 378] on input "Address Line 2" at bounding box center [732, 372] width 346 height 38
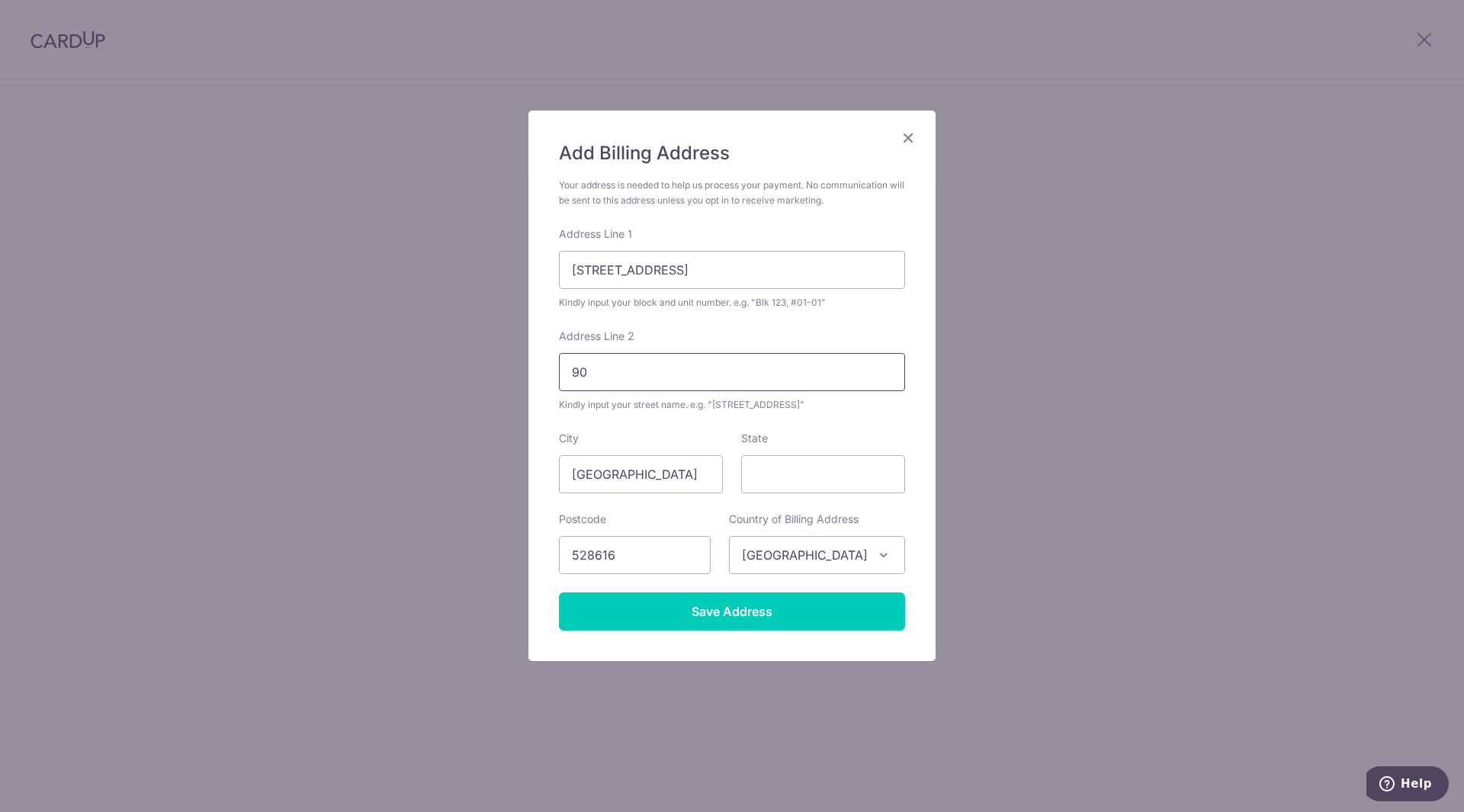
type input "9"
type input "03-06"
click at [745, 618] on input "Save Address" at bounding box center [732, 612] width 346 height 38
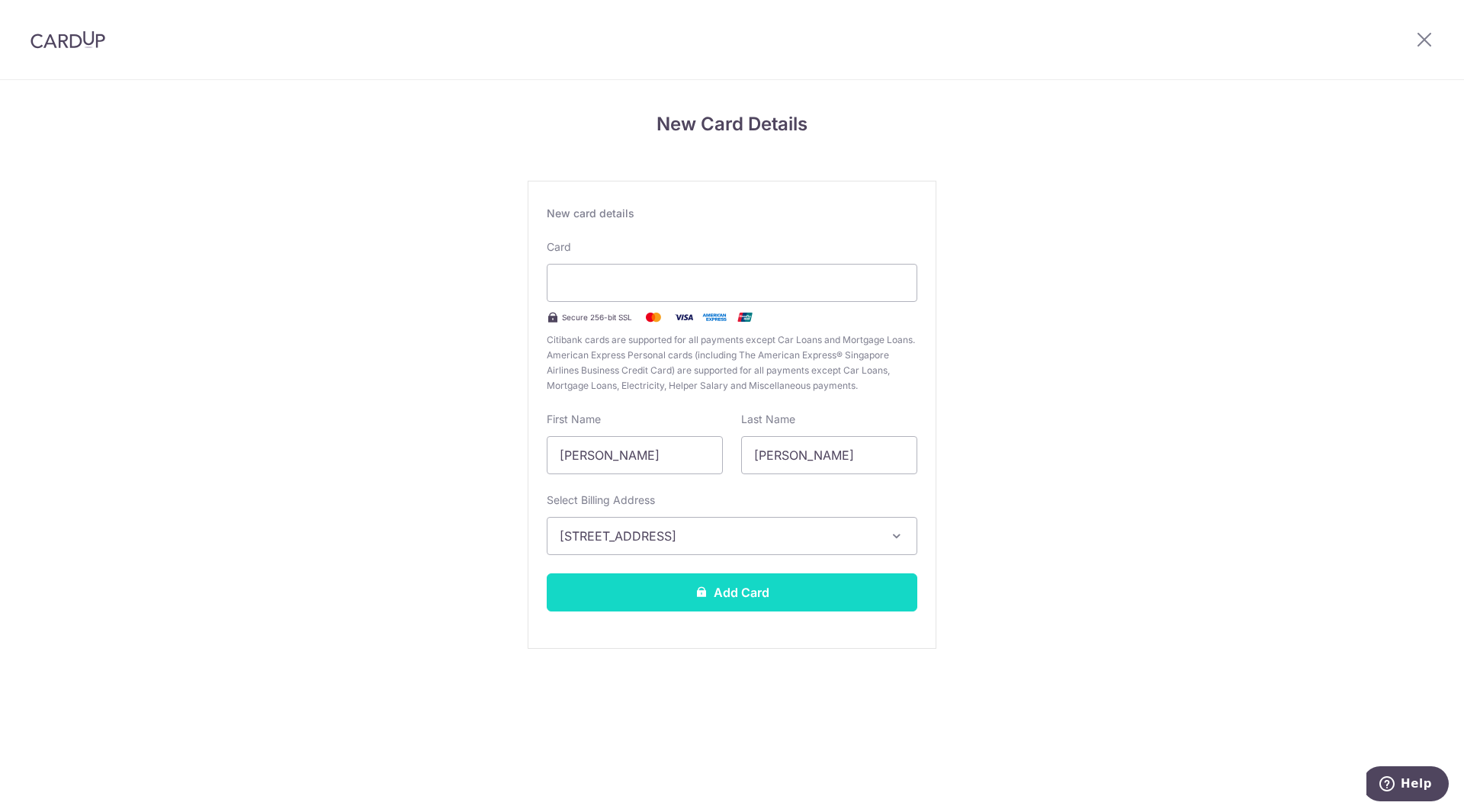
click at [858, 603] on button "Add Card" at bounding box center [732, 593] width 371 height 38
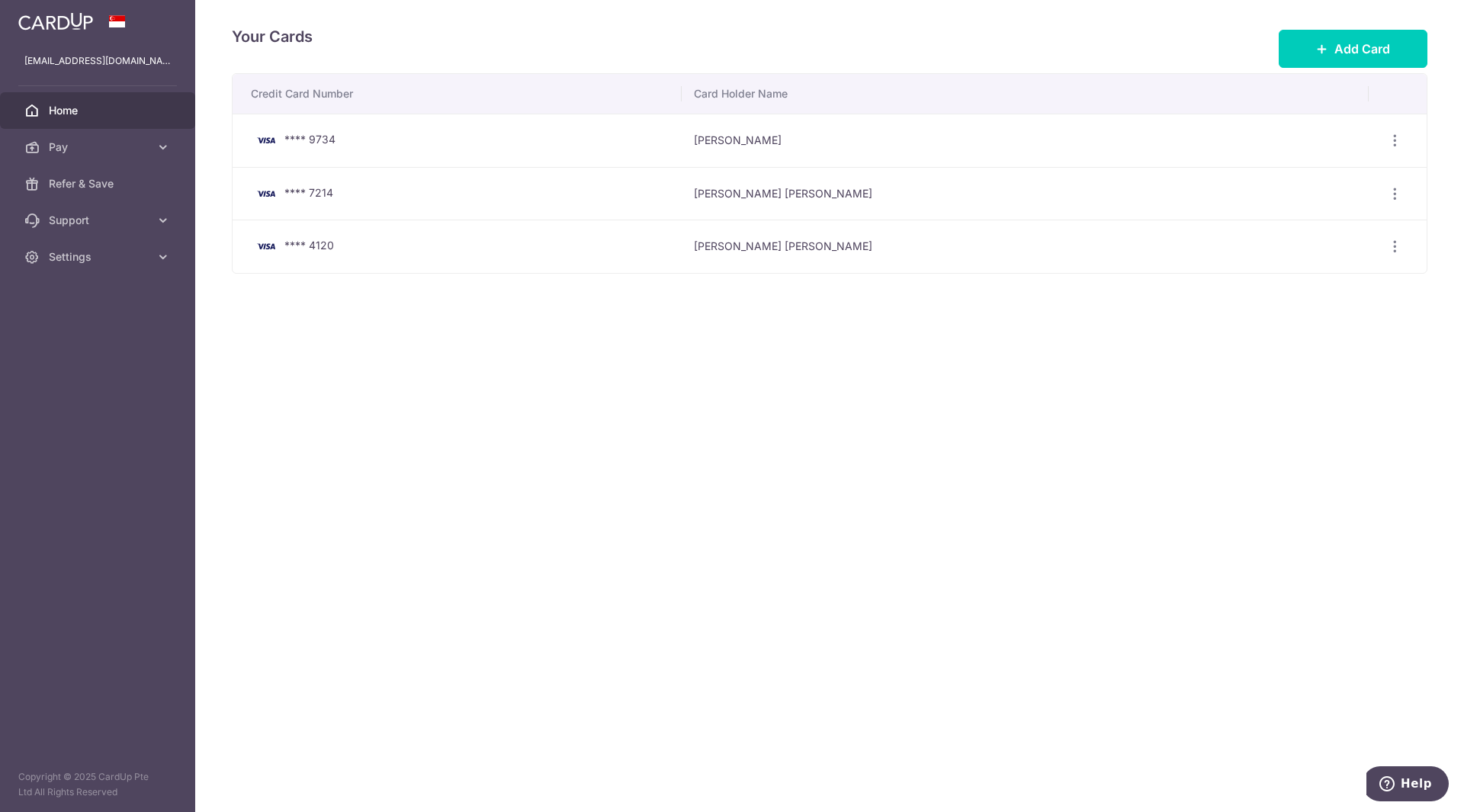
click at [56, 100] on link "Home" at bounding box center [97, 110] width 195 height 36
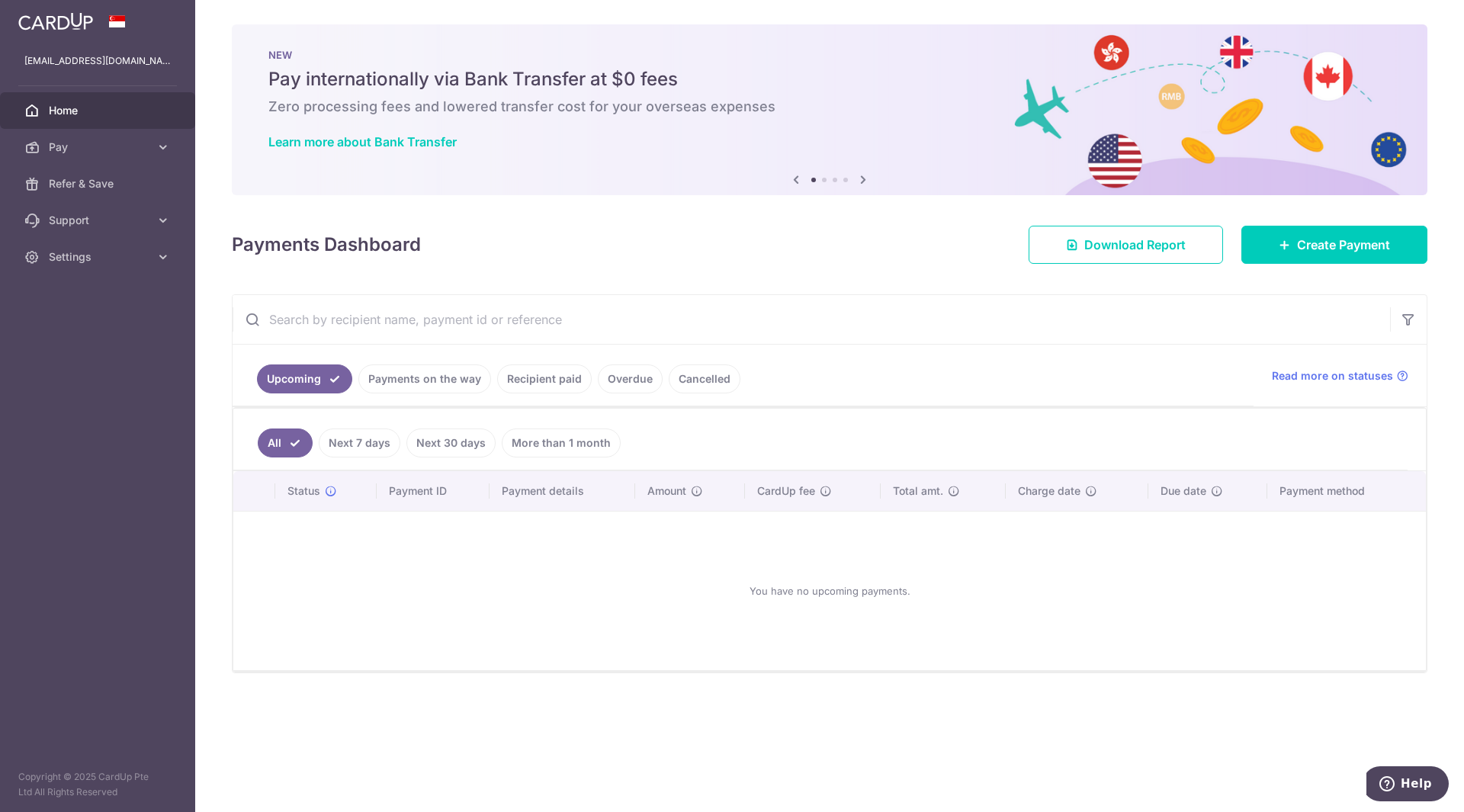
click at [339, 502] on th "Status" at bounding box center [326, 491] width 101 height 40
click at [149, 149] on span "Pay" at bounding box center [99, 147] width 101 height 16
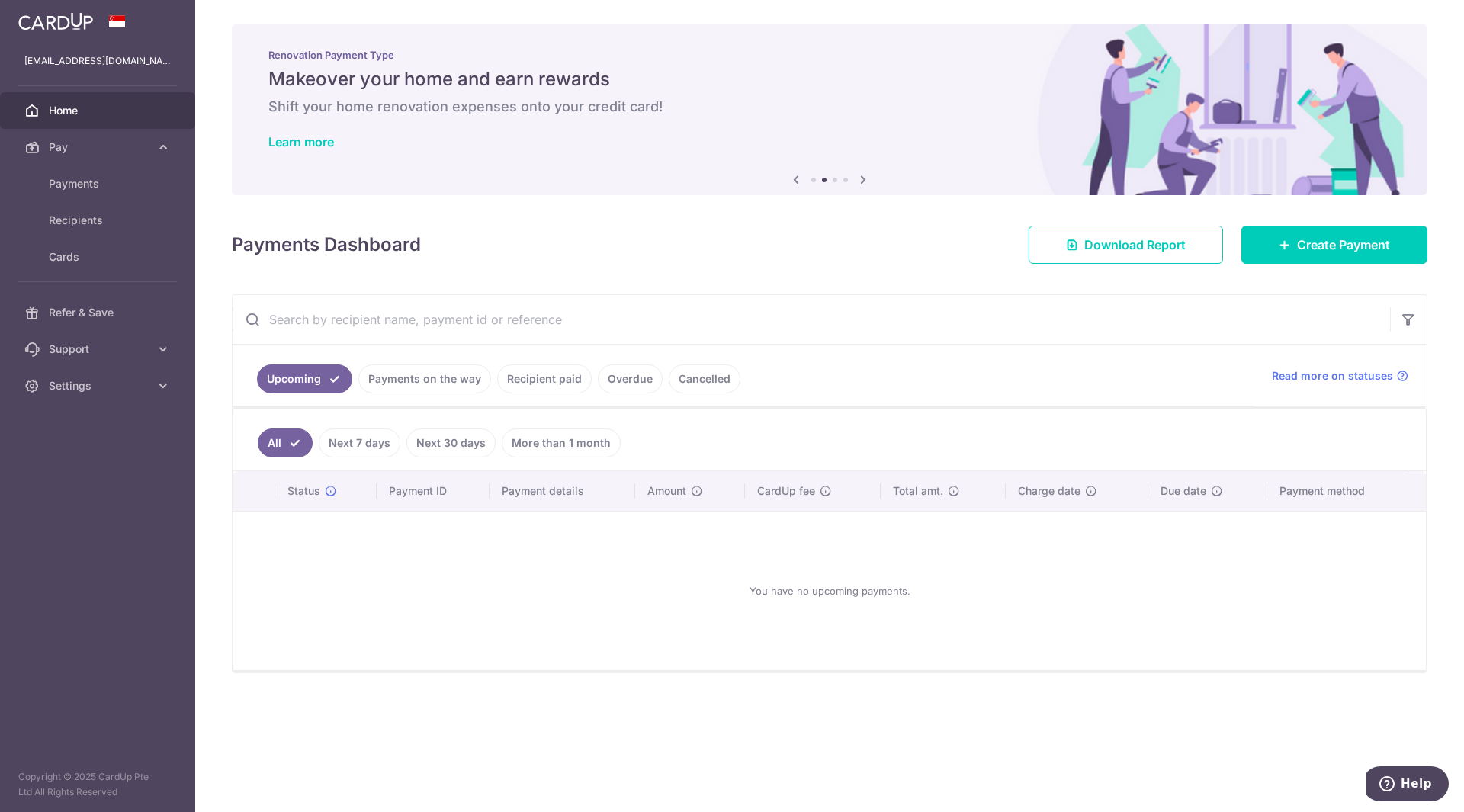
click at [695, 380] on link "Cancelled" at bounding box center [705, 379] width 72 height 29
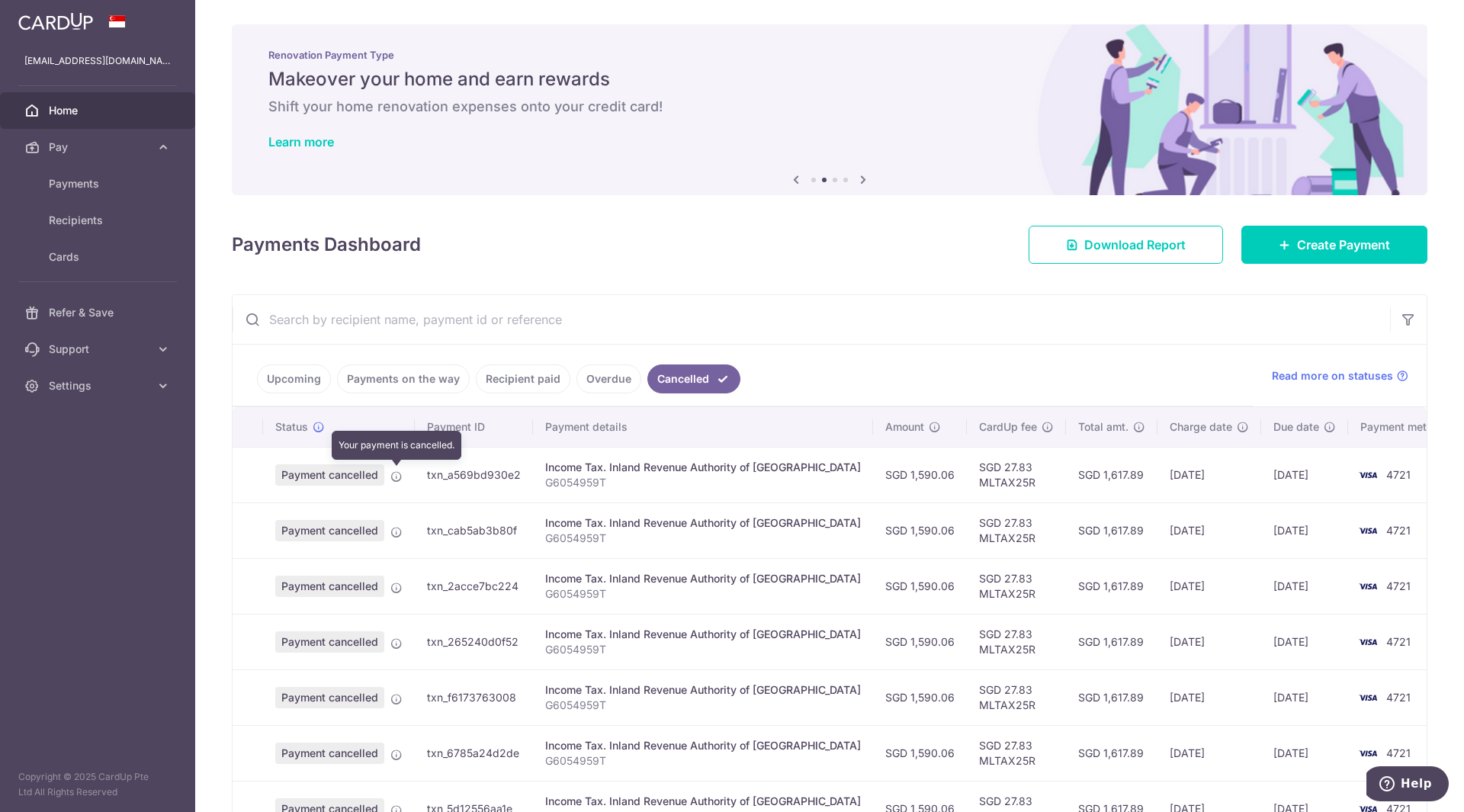
click at [394, 477] on icon at bounding box center [396, 477] width 12 height 12
click at [332, 477] on span "Payment cancelled" at bounding box center [330, 475] width 109 height 22
click at [241, 478] on td at bounding box center [247, 475] width 30 height 55
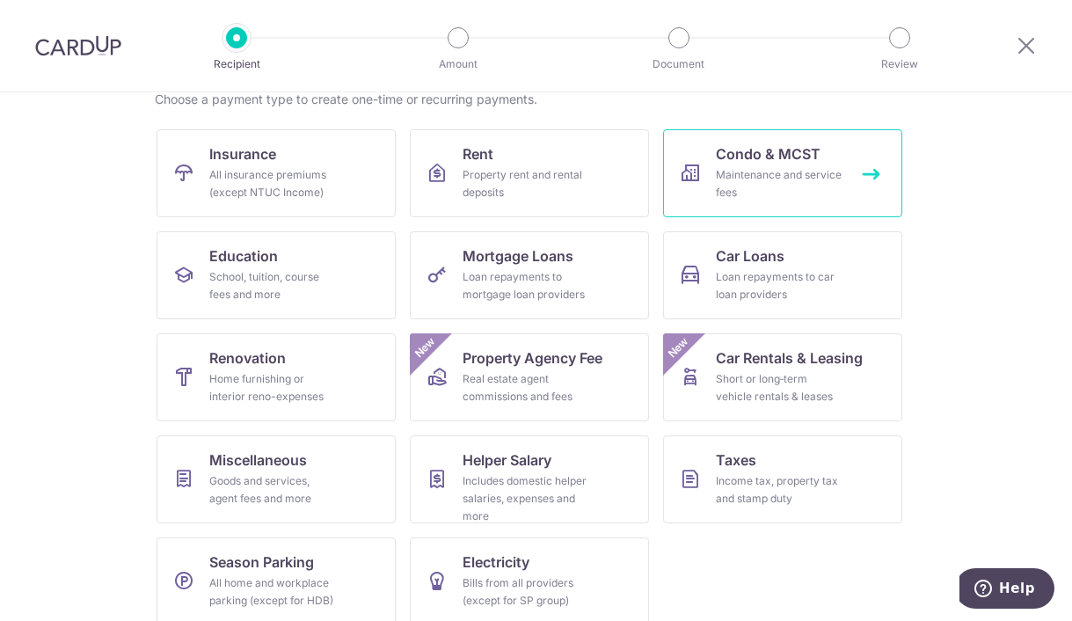
scroll to position [166, 0]
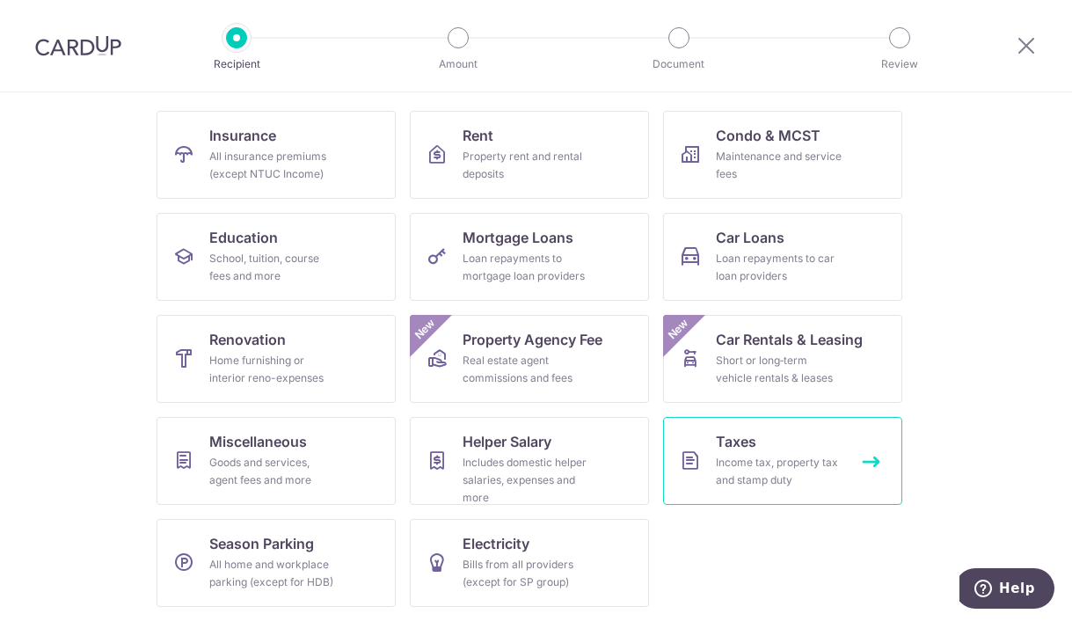
click at [729, 456] on div "Income tax, property tax and stamp duty" at bounding box center [779, 471] width 127 height 35
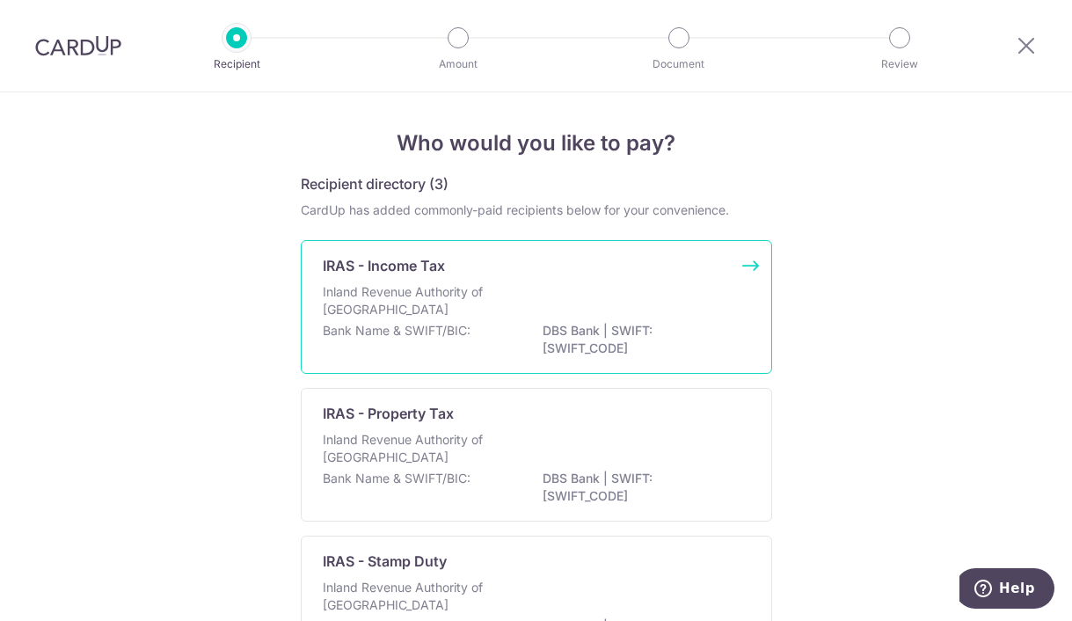
click at [698, 311] on div "Inland Revenue Authority of [GEOGRAPHIC_DATA]" at bounding box center [537, 302] width 428 height 39
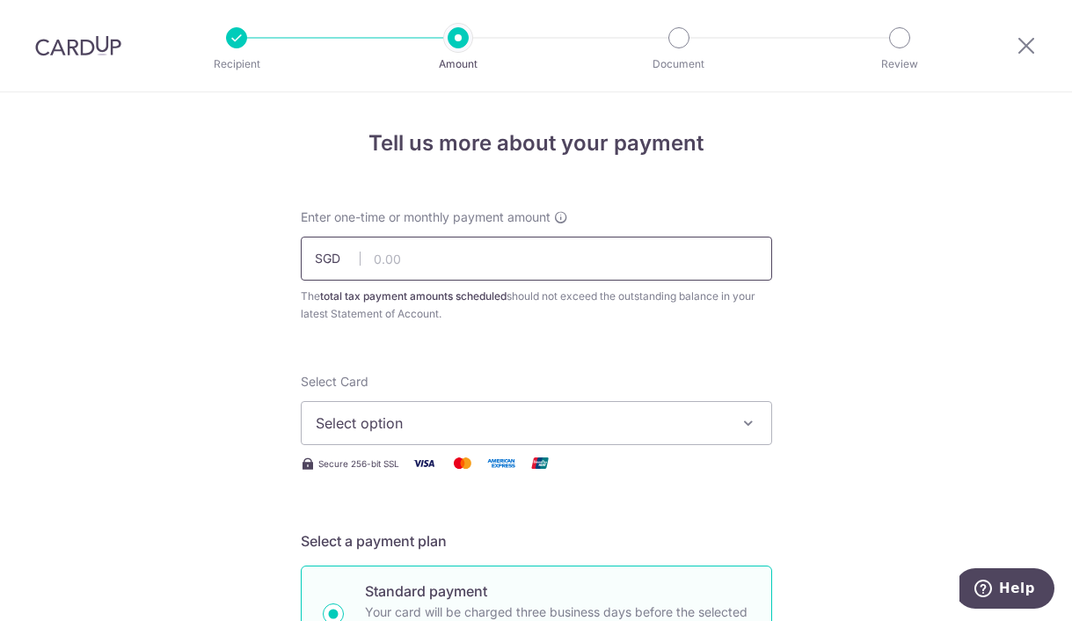
click at [660, 280] on input "text" at bounding box center [537, 259] width 472 height 44
type input "1,590.06"
click at [659, 412] on button "Select option" at bounding box center [537, 423] width 472 height 44
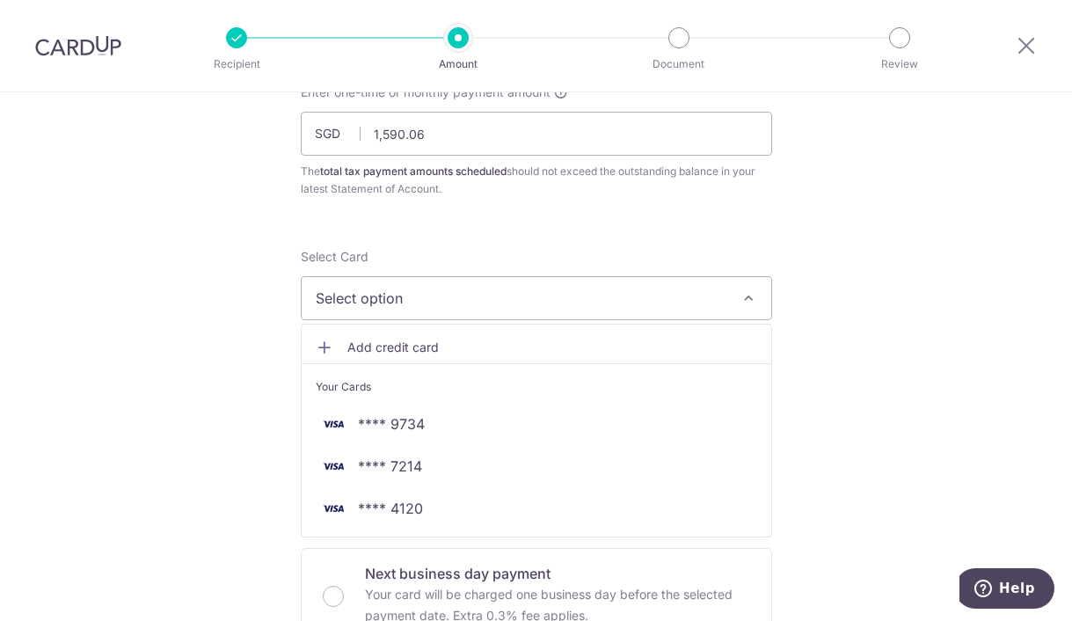
scroll to position [176, 0]
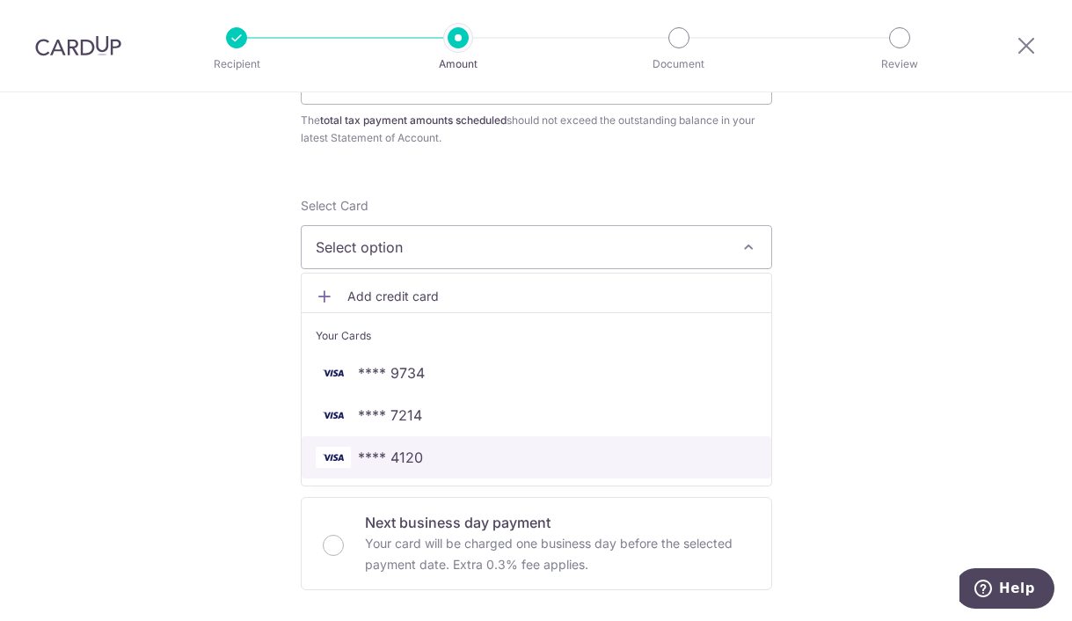
click at [401, 464] on span "**** 4120" at bounding box center [390, 457] width 65 height 21
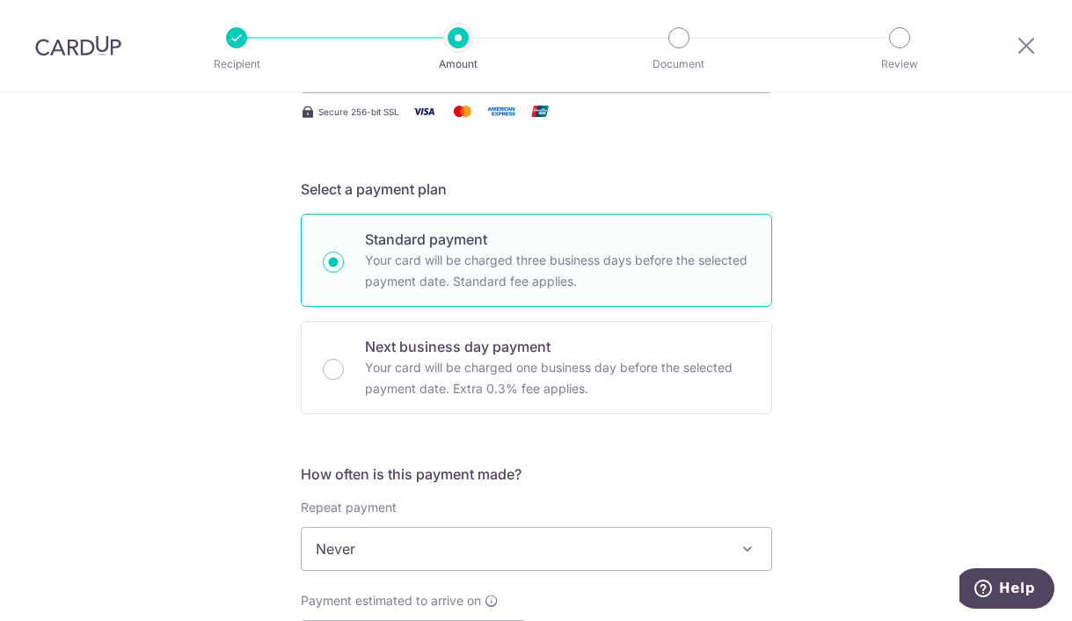
scroll to position [440, 0]
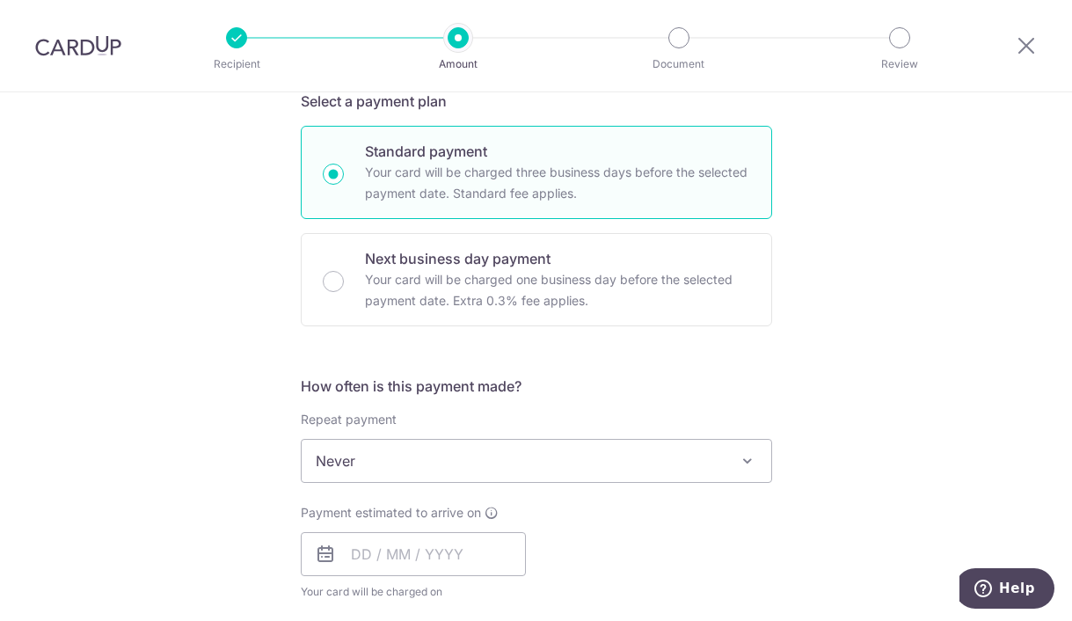
click at [604, 465] on span "Never" at bounding box center [537, 461] width 470 height 42
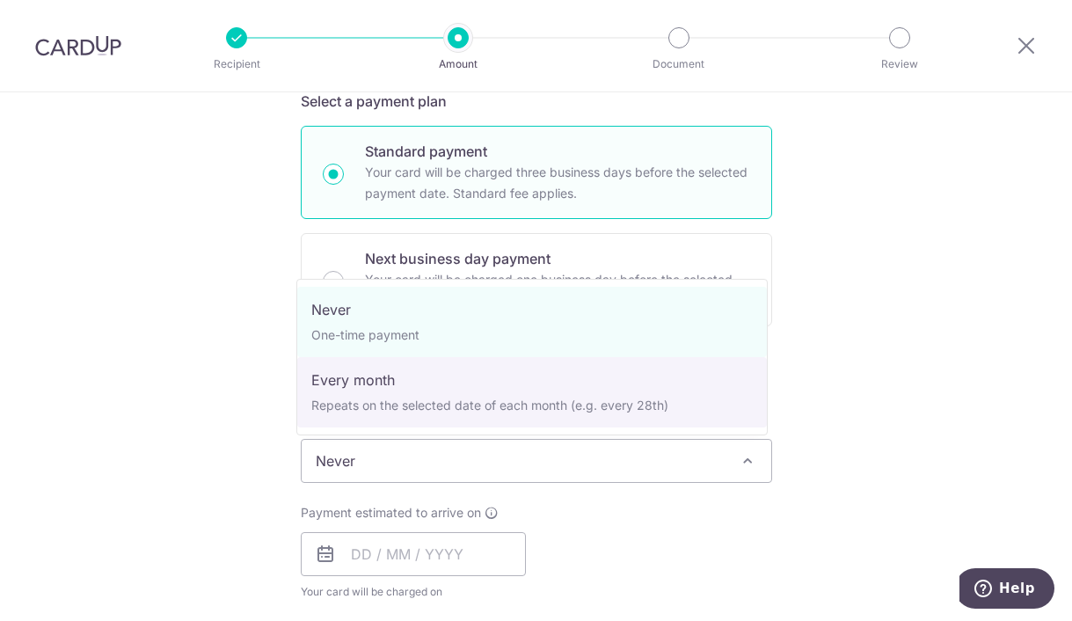
select select "3"
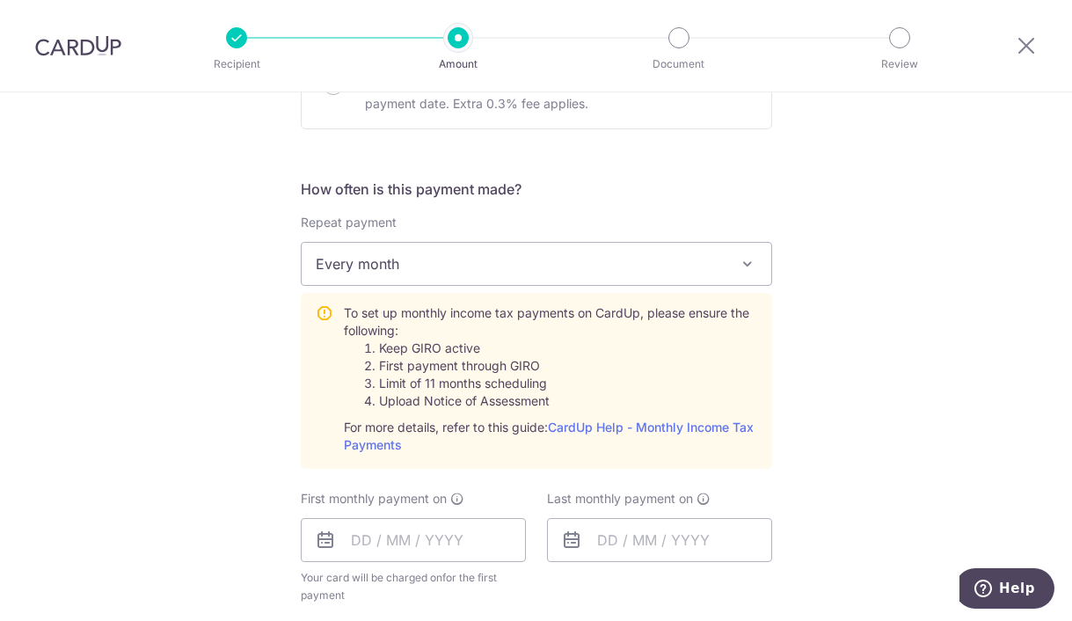
scroll to position [704, 0]
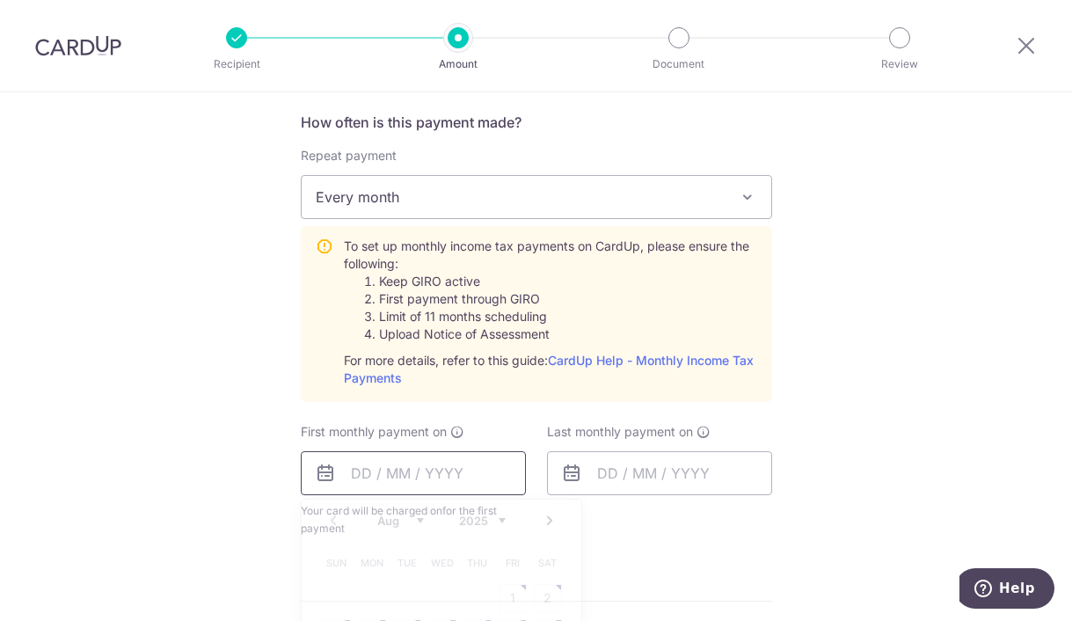
click at [343, 474] on input "text" at bounding box center [413, 473] width 225 height 44
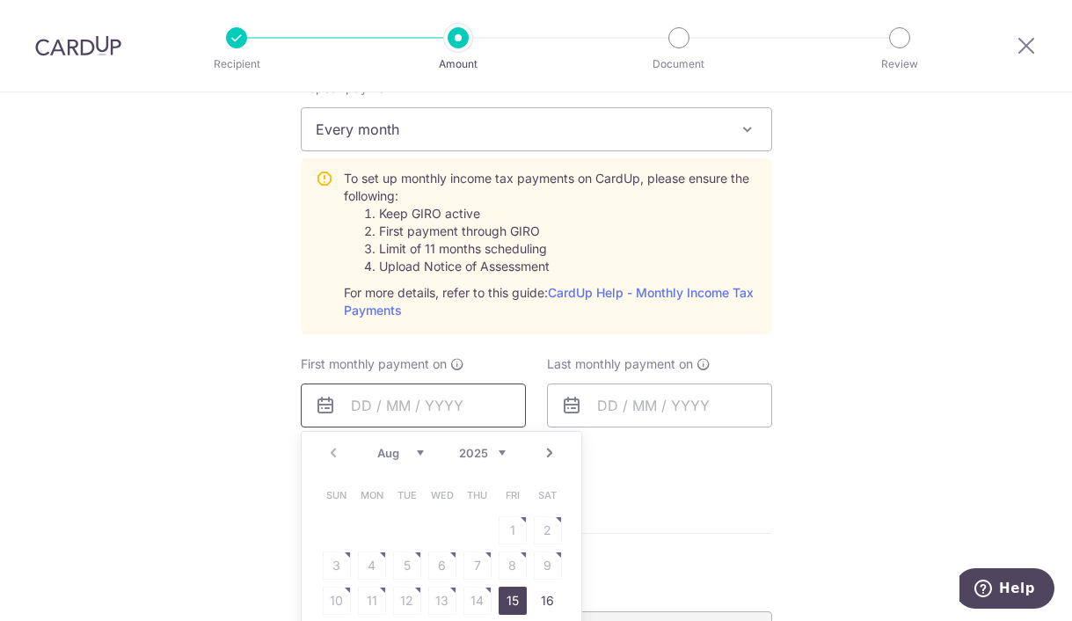
scroll to position [880, 0]
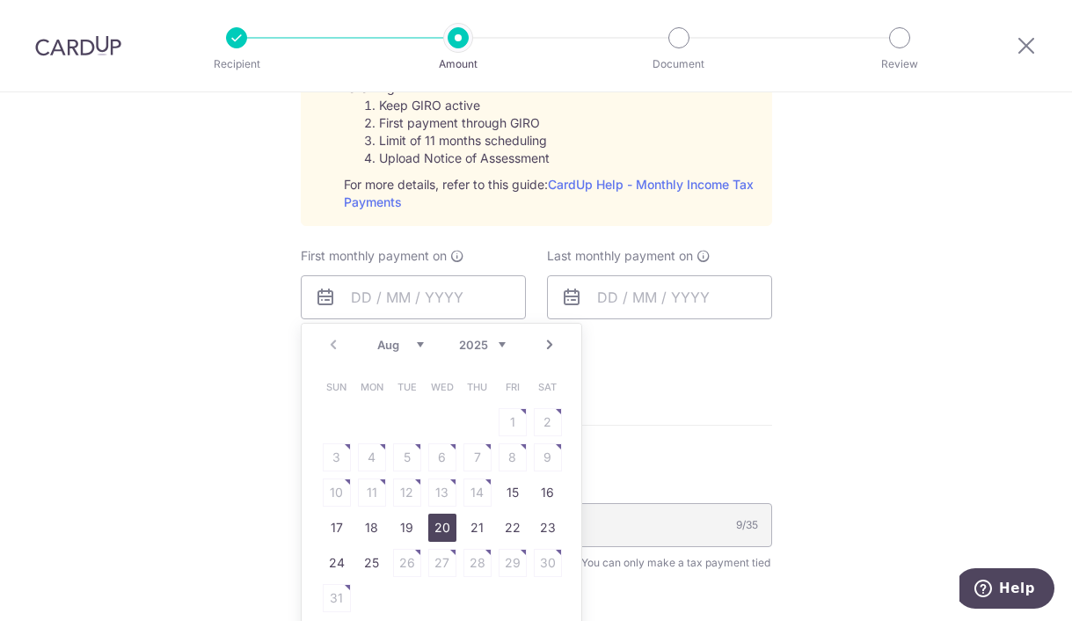
click at [428, 530] on link "20" at bounding box center [442, 528] width 28 height 28
type input "20/08/2025"
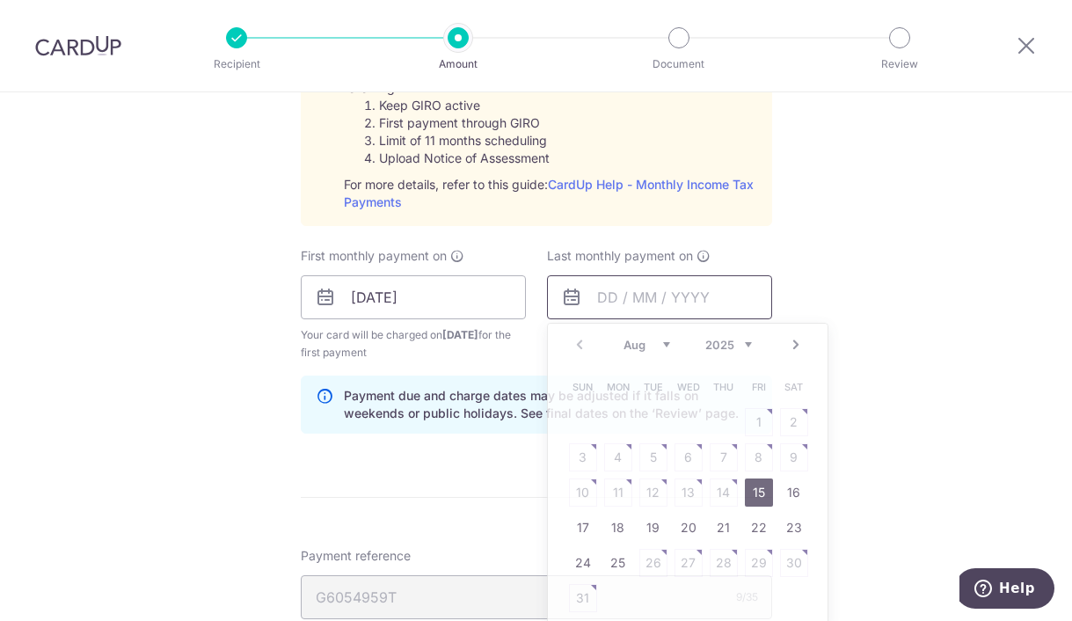
click at [633, 296] on input "text" at bounding box center [659, 297] width 225 height 44
click at [797, 344] on link "Next" at bounding box center [796, 344] width 21 height 21
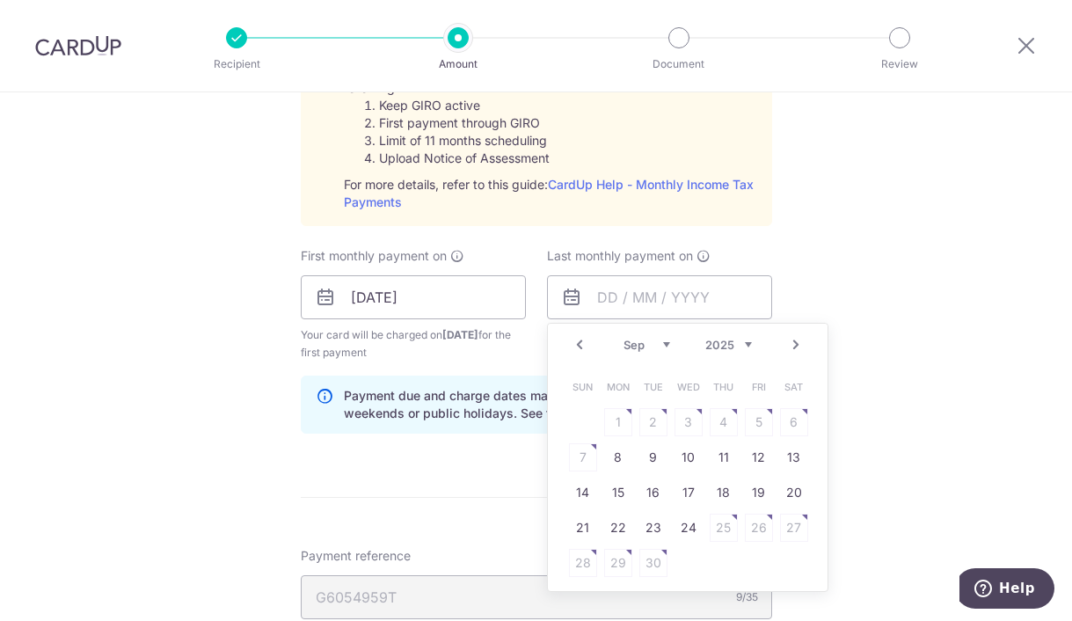
click at [796, 344] on link "Next" at bounding box center [796, 344] width 21 height 21
click at [795, 344] on link "Next" at bounding box center [796, 344] width 21 height 21
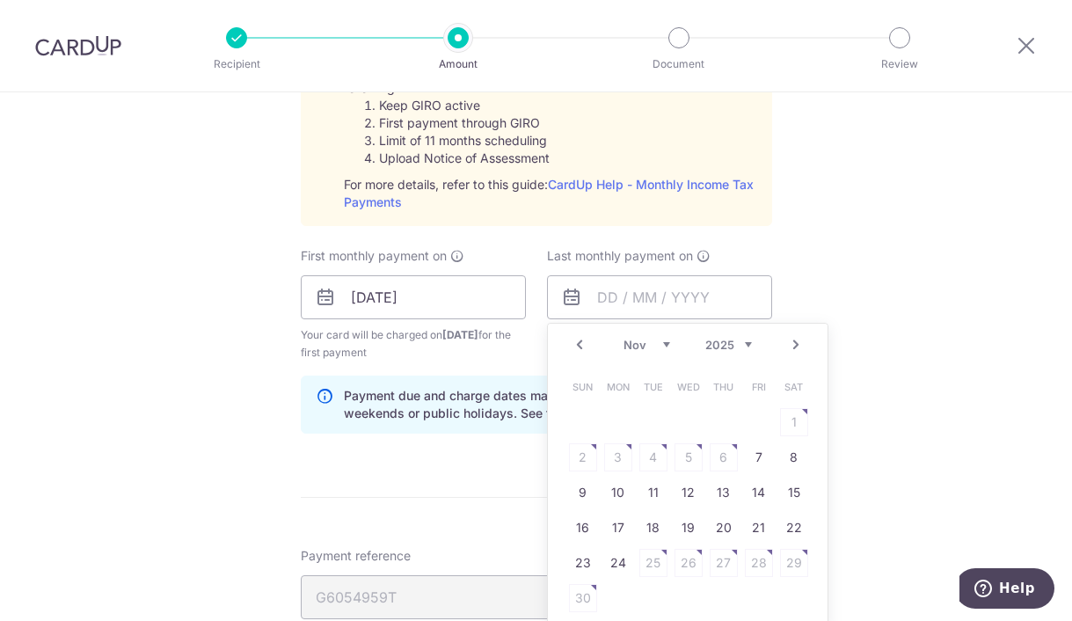
click at [795, 344] on link "Next" at bounding box center [796, 344] width 21 height 21
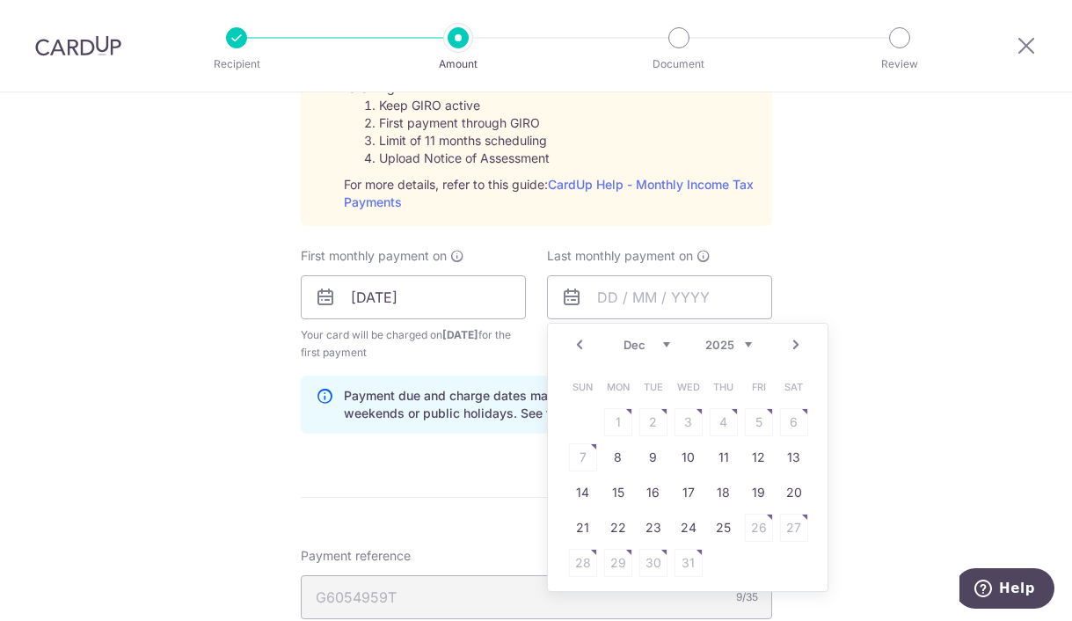
click at [795, 344] on link "Next" at bounding box center [796, 344] width 21 height 21
click at [765, 495] on link "20" at bounding box center [759, 493] width 28 height 28
type input "20/03/2026"
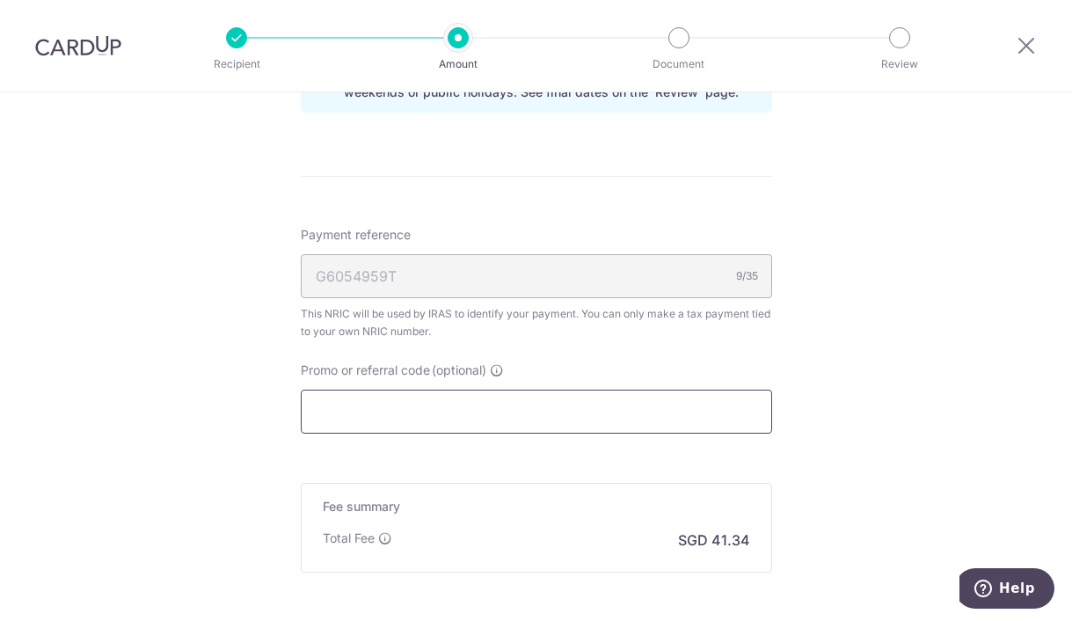
scroll to position [1232, 0]
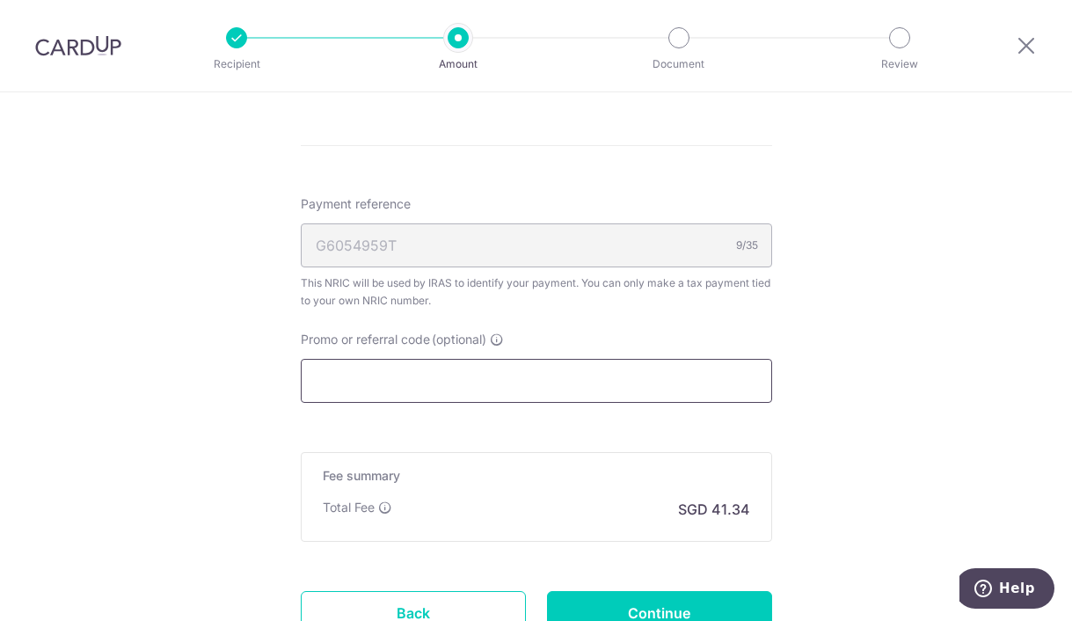
click at [604, 395] on input "Promo or referral code (optional)" at bounding box center [537, 381] width 472 height 44
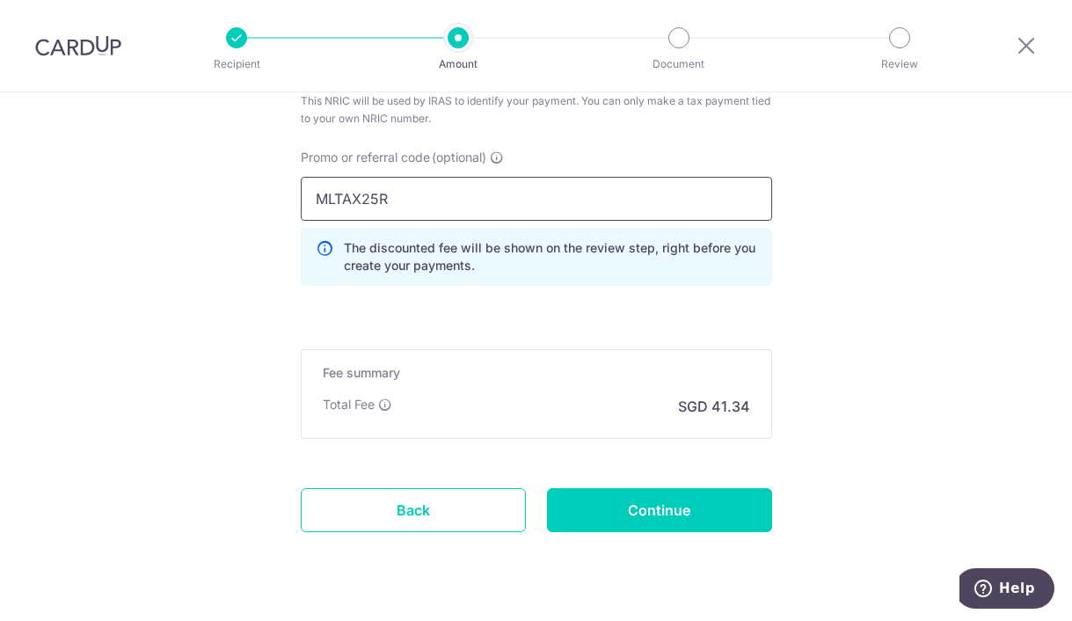
scroll to position [1457, 0]
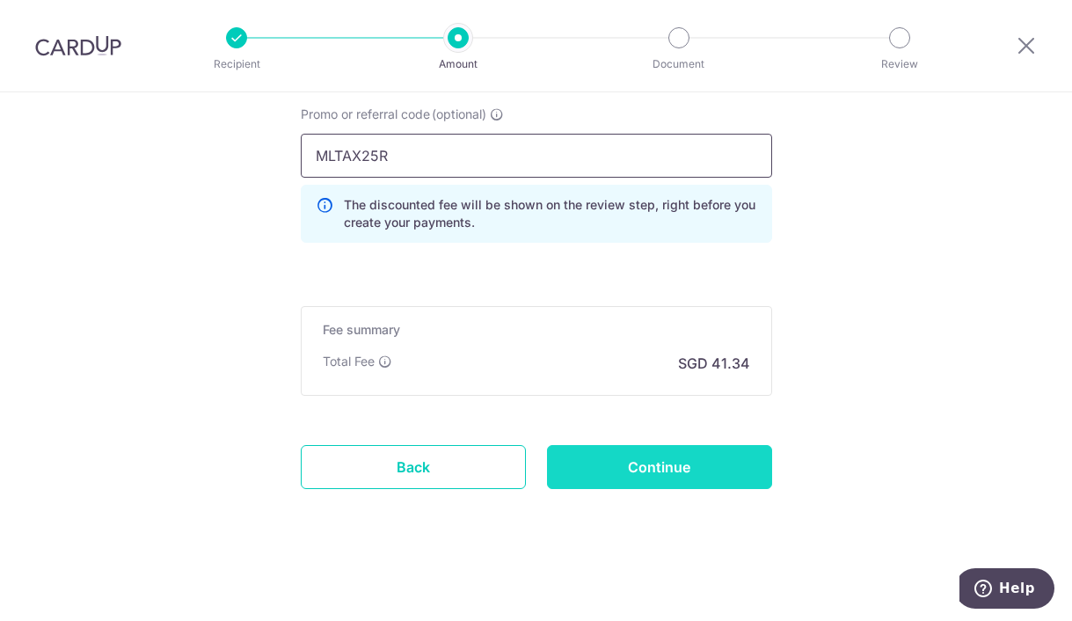
type input "MLTAX25R"
click at [636, 460] on input "Continue" at bounding box center [659, 467] width 225 height 44
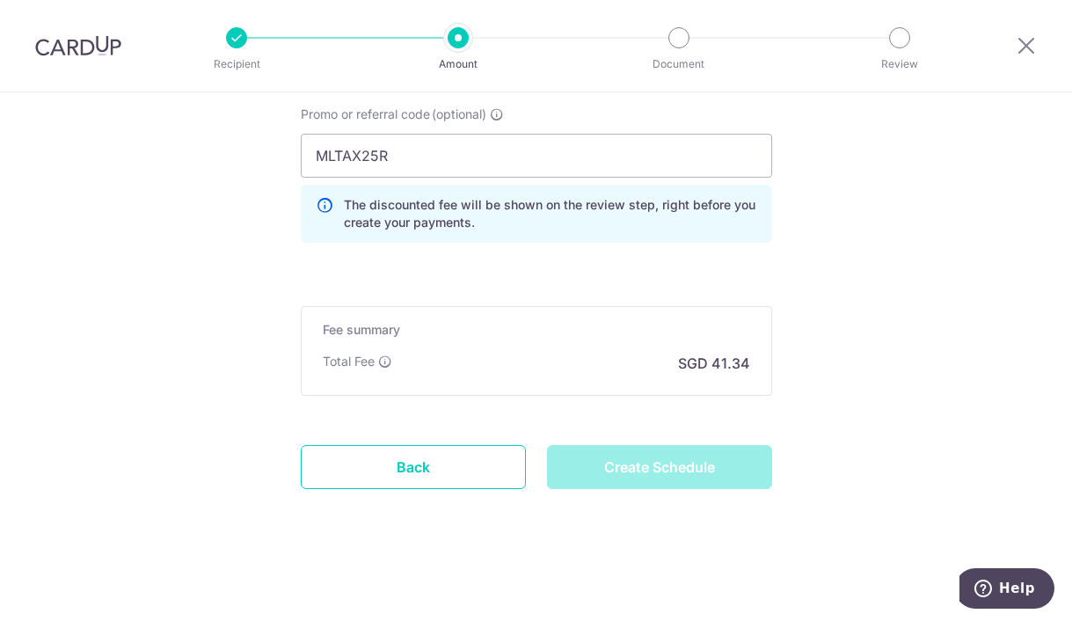
type input "Create Schedule"
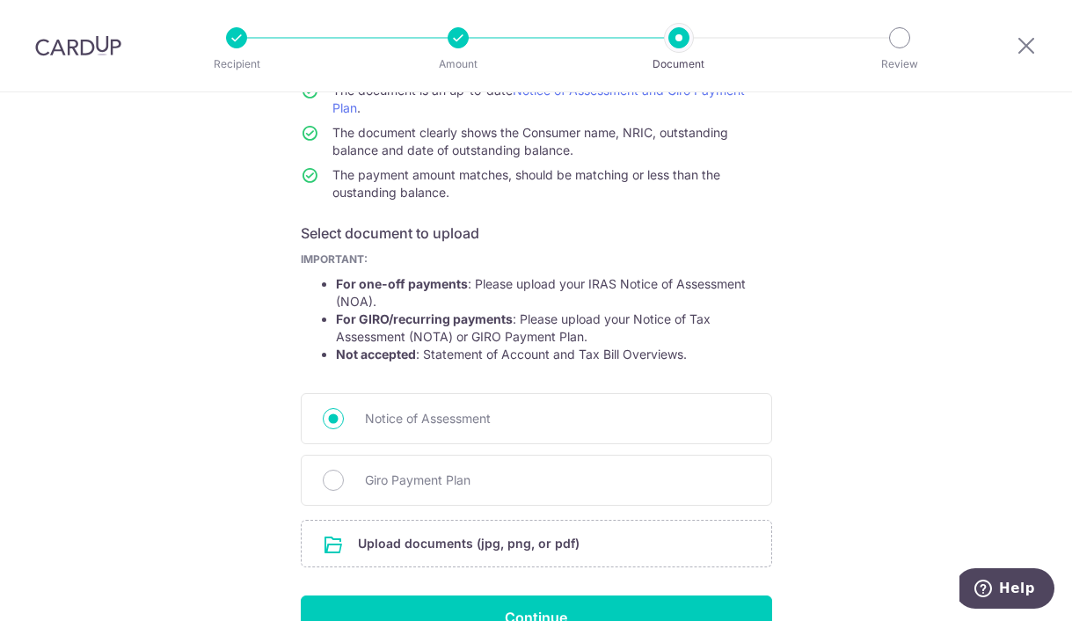
scroll to position [277, 0]
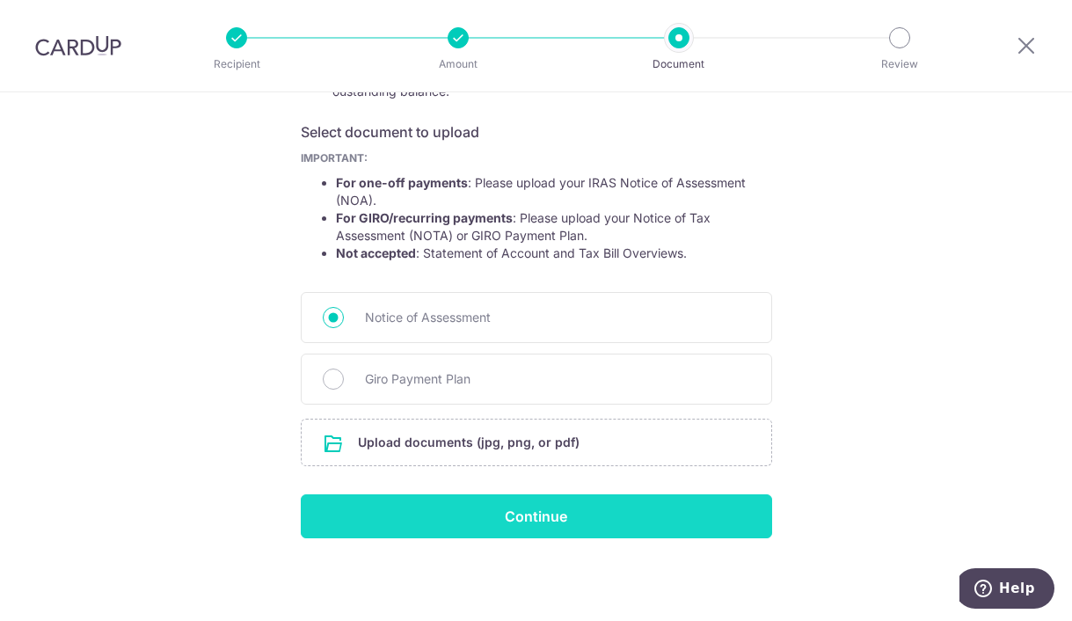
click at [599, 522] on input "Continue" at bounding box center [537, 516] width 472 height 44
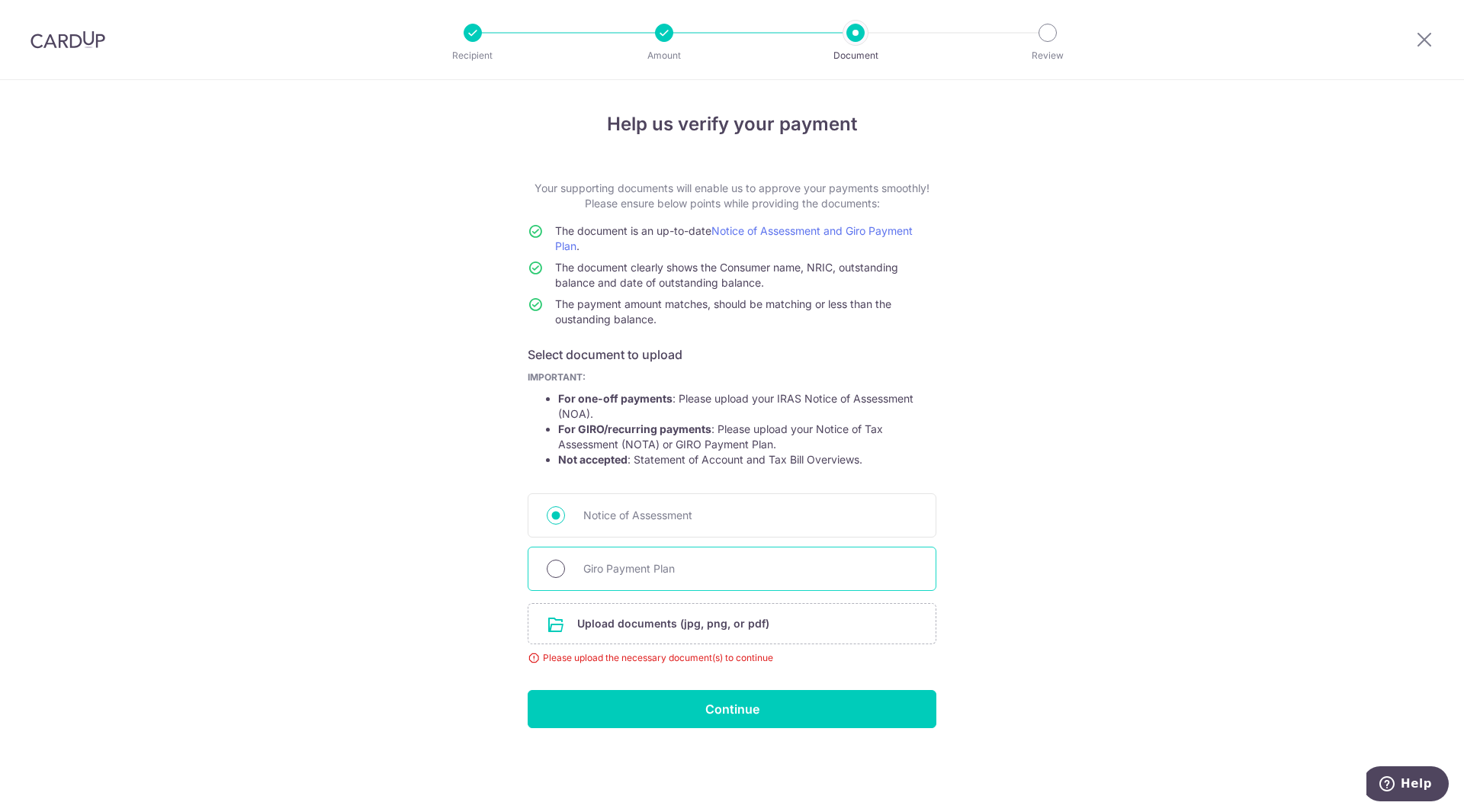
click at [563, 537] on input "Giro Payment Plan" at bounding box center [556, 568] width 18 height 18
radio input "true"
click at [723, 537] on input "file" at bounding box center [732, 624] width 407 height 40
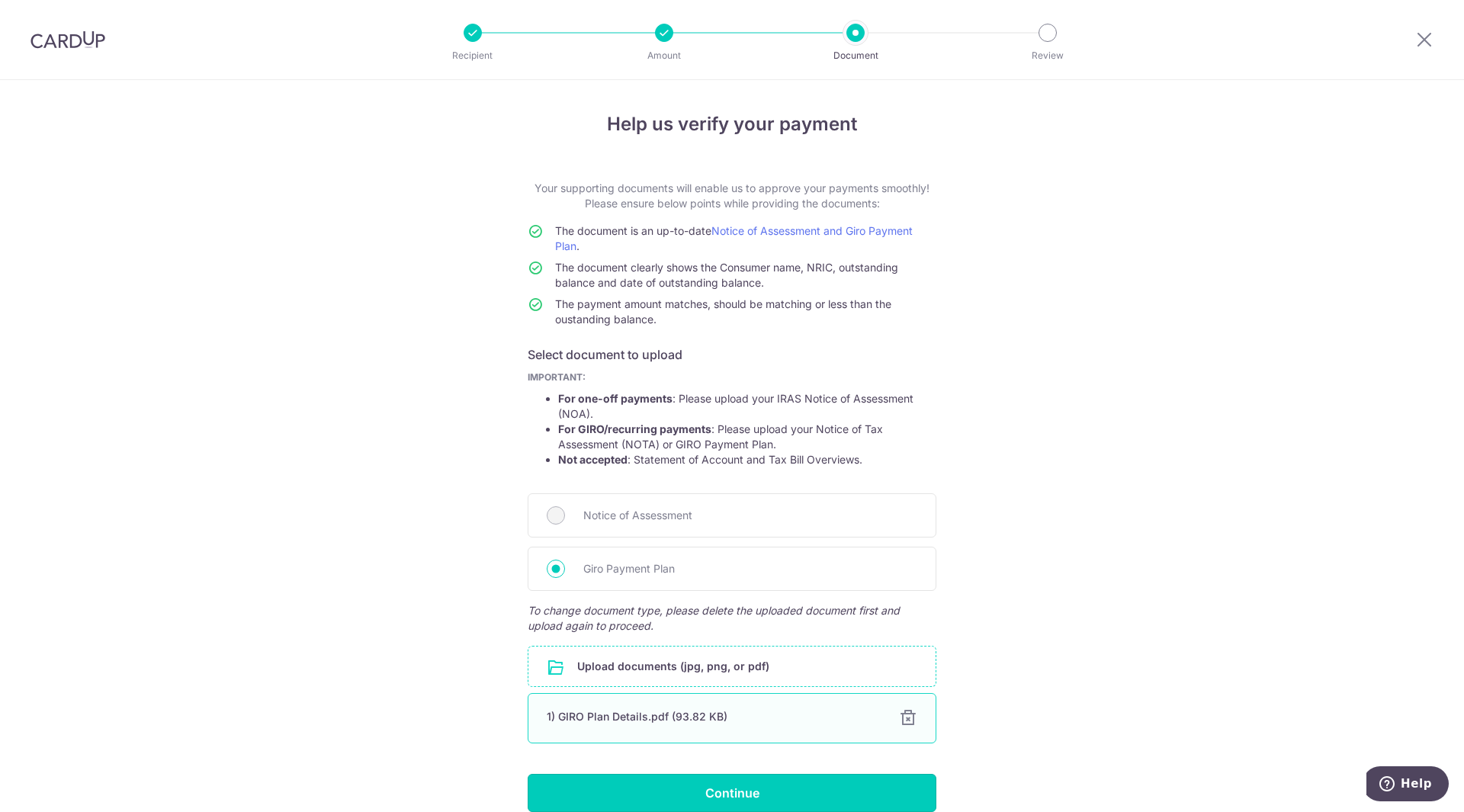
drag, startPoint x: 693, startPoint y: 774, endPoint x: 716, endPoint y: 718, distance: 60.5
click at [716, 537] on form "Your supporting documents will enable us to approve your payments smoothly! Ple…" at bounding box center [732, 497] width 409 height 631
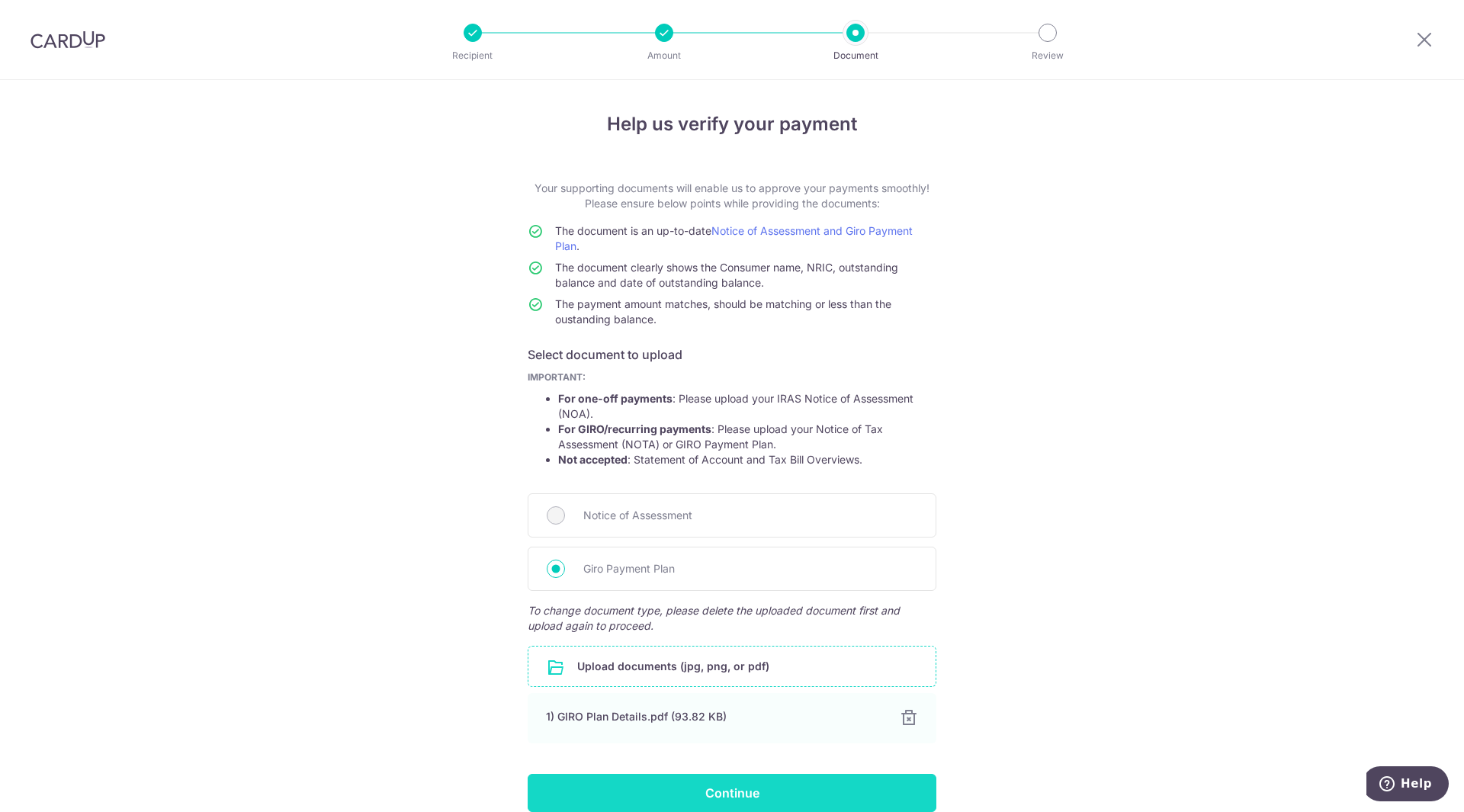
click at [719, 537] on input "Continue" at bounding box center [732, 793] width 409 height 38
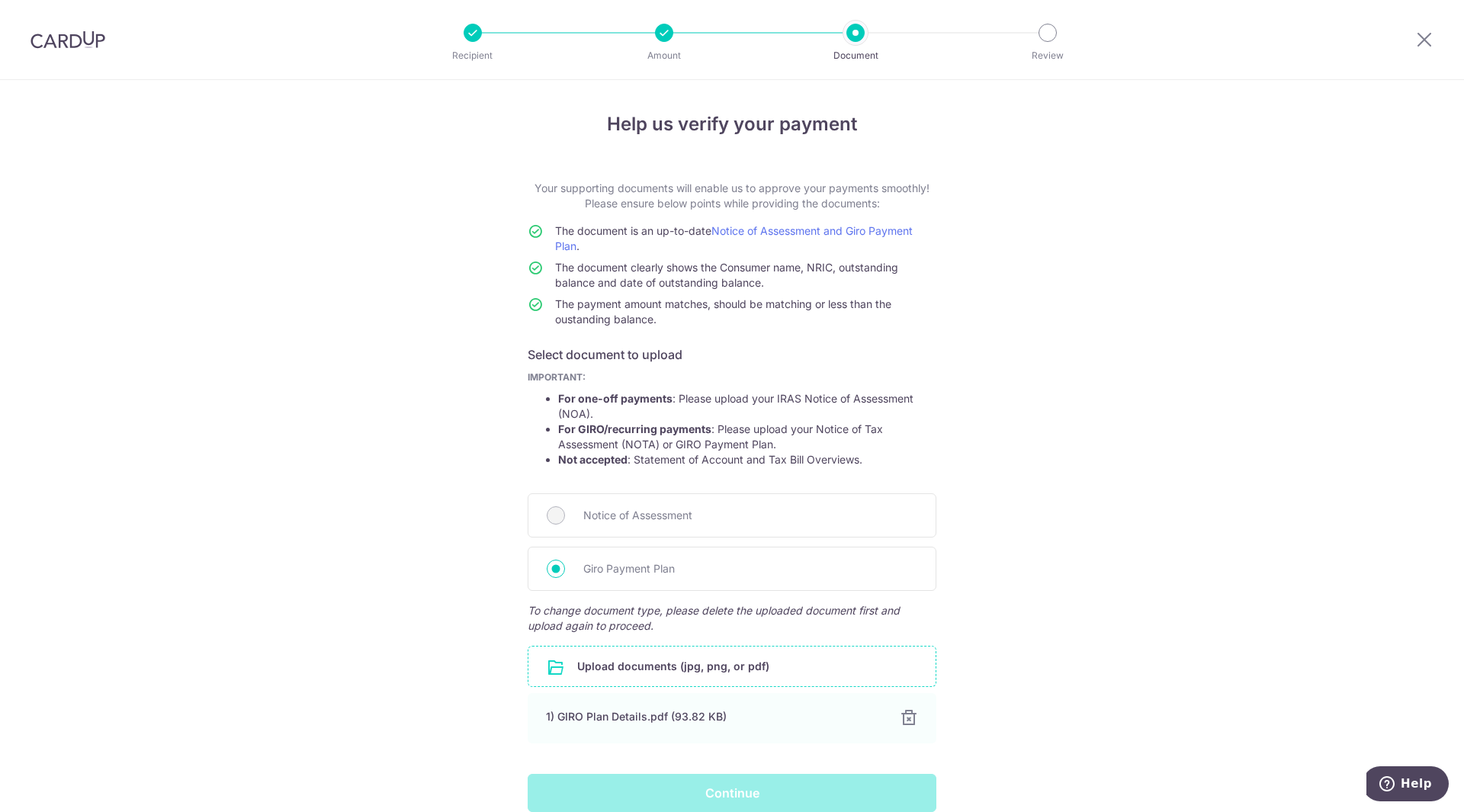
scroll to position [72, 0]
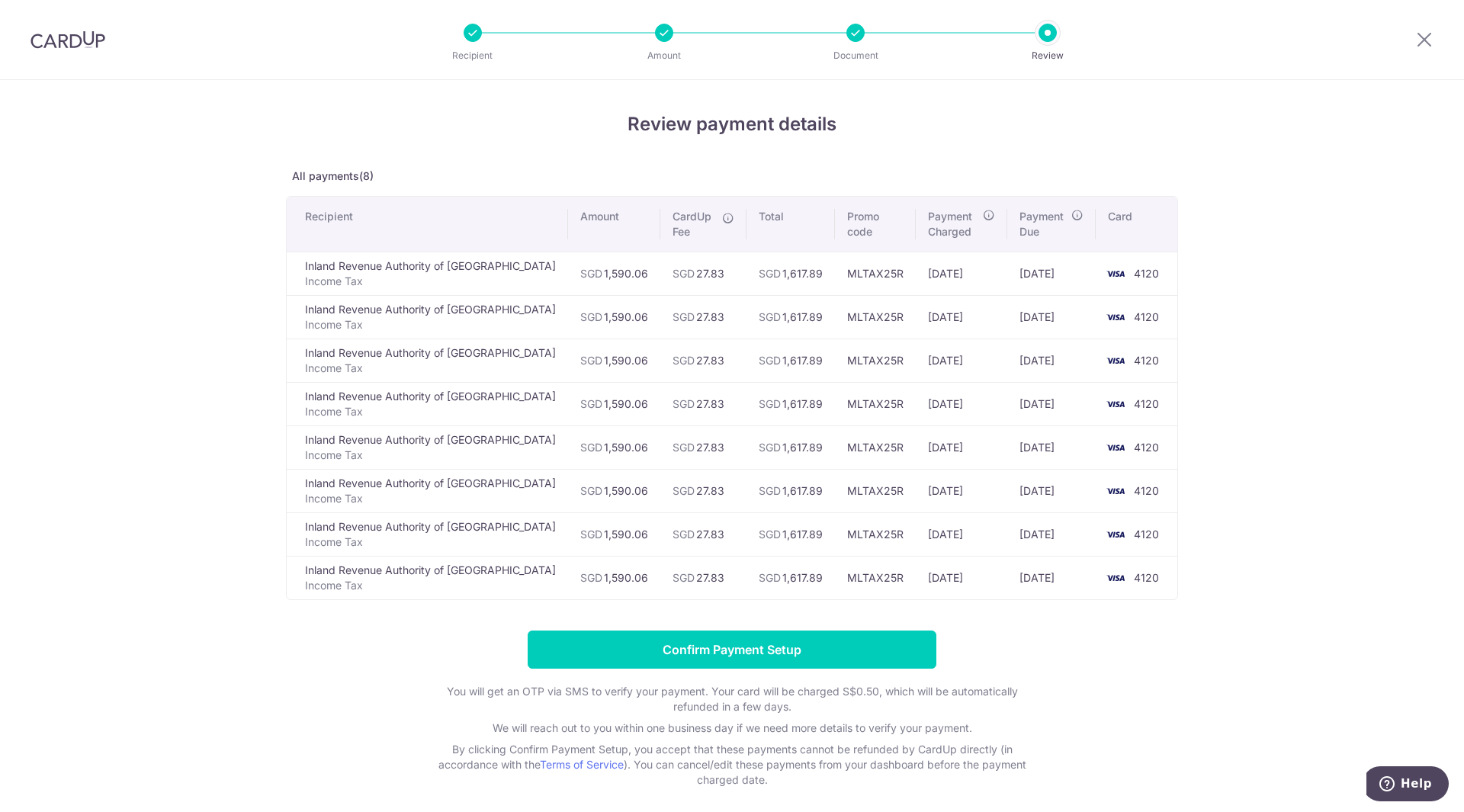
scroll to position [66, 0]
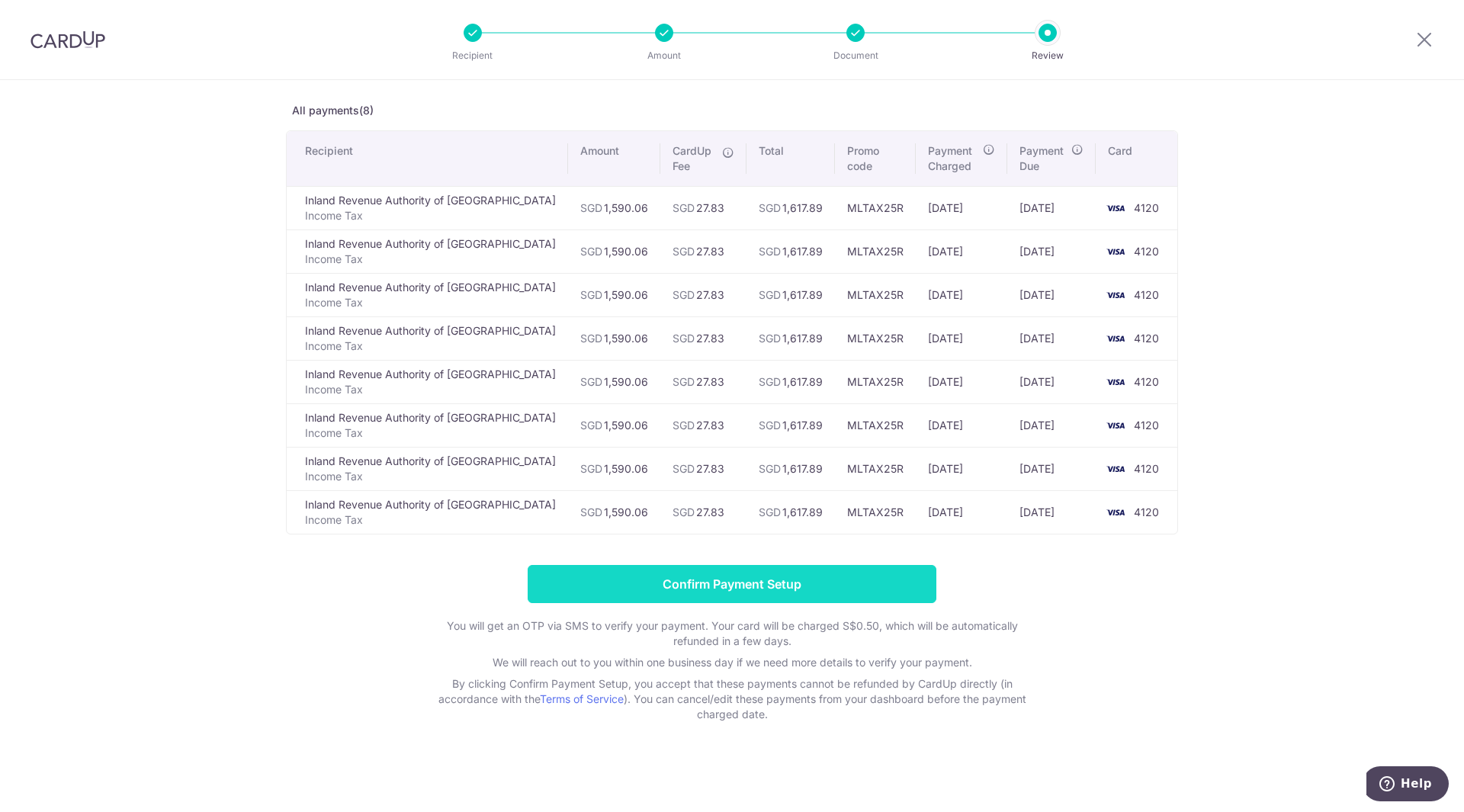
click at [728, 578] on input "Confirm Payment Setup" at bounding box center [732, 584] width 409 height 38
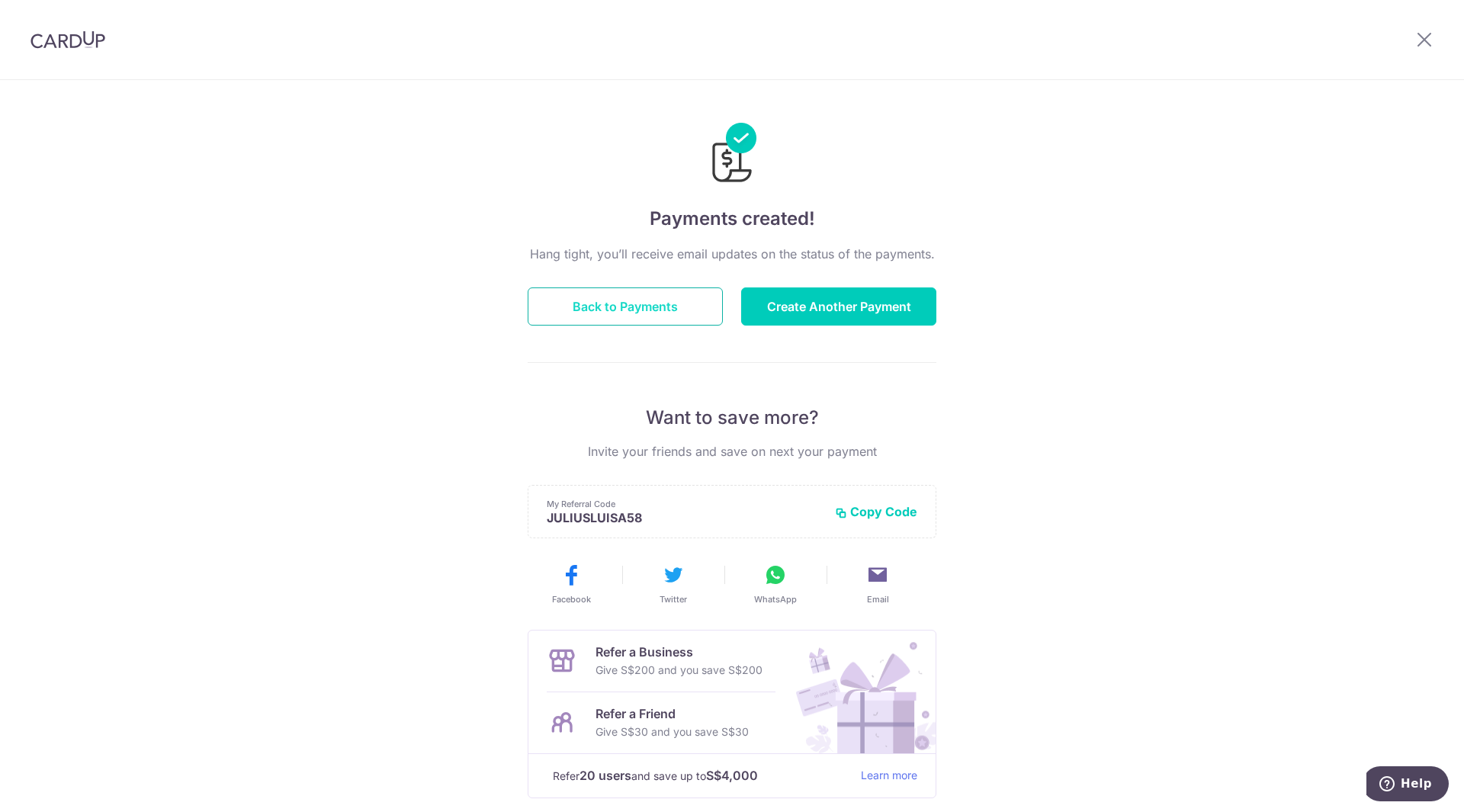
click at [638, 311] on button "Back to Payments" at bounding box center [625, 307] width 195 height 38
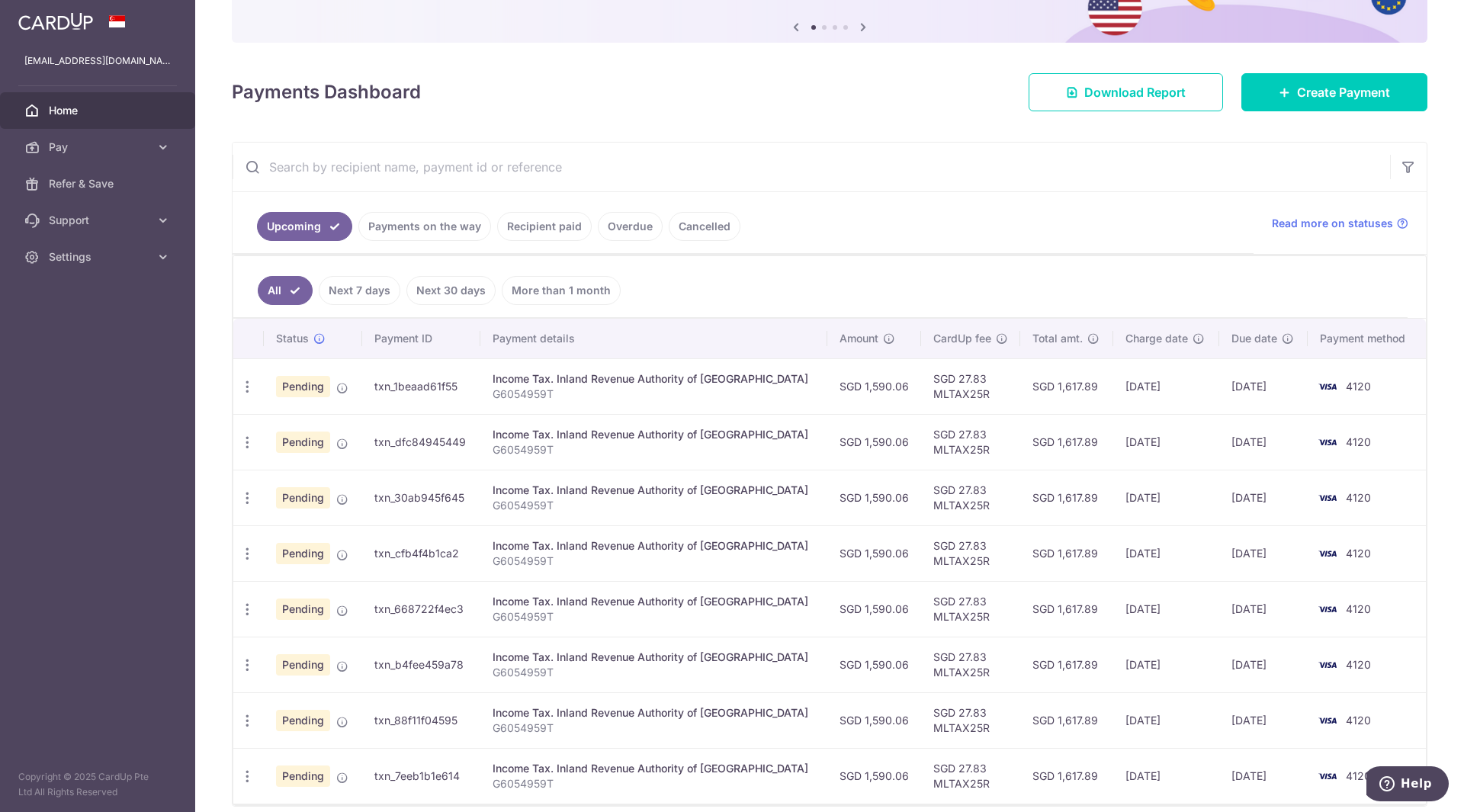
scroll to position [218, 0]
